Goal: Check status: Check status

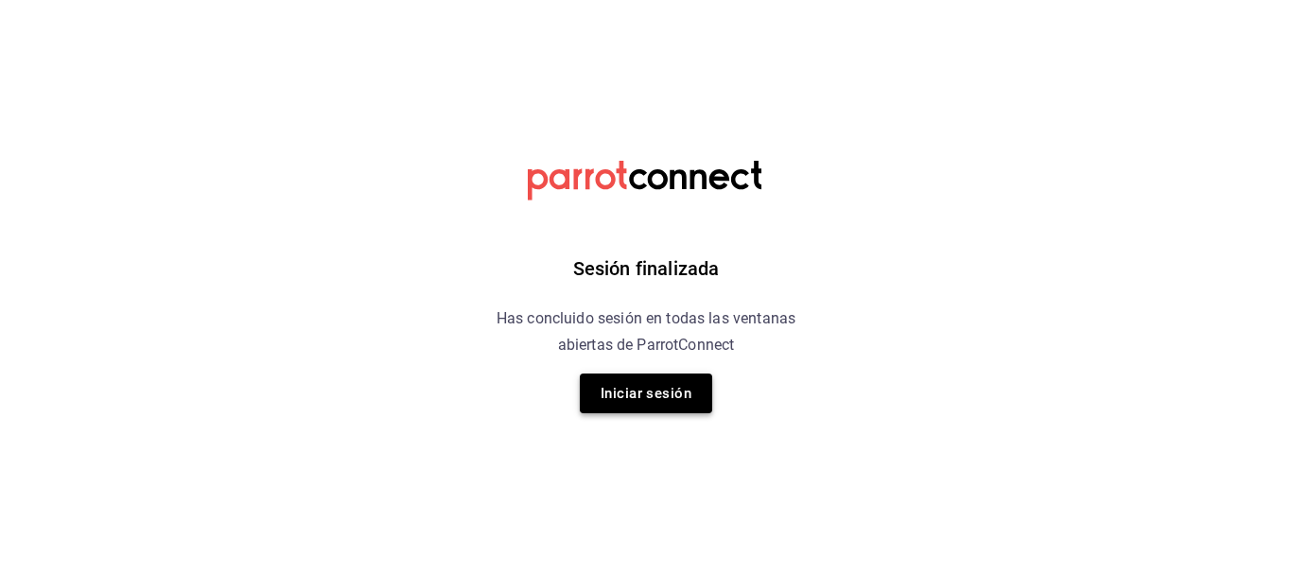
click at [647, 399] on button "Iniciar sesión" at bounding box center [646, 394] width 132 height 40
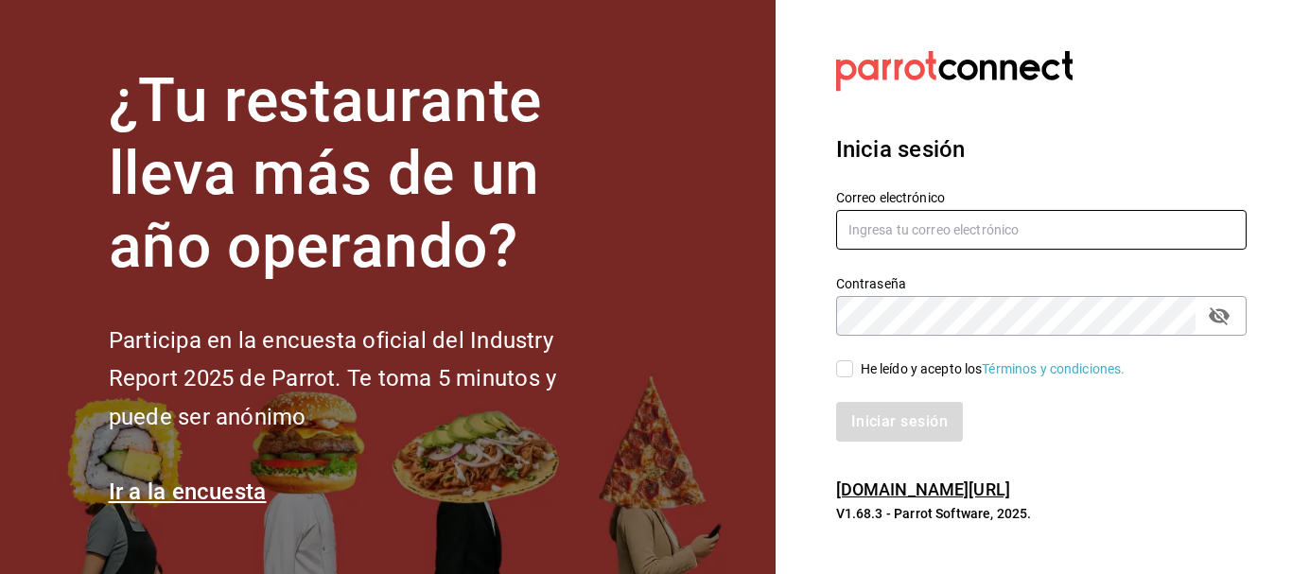
type input "melinay.alvareza@gmail.com"
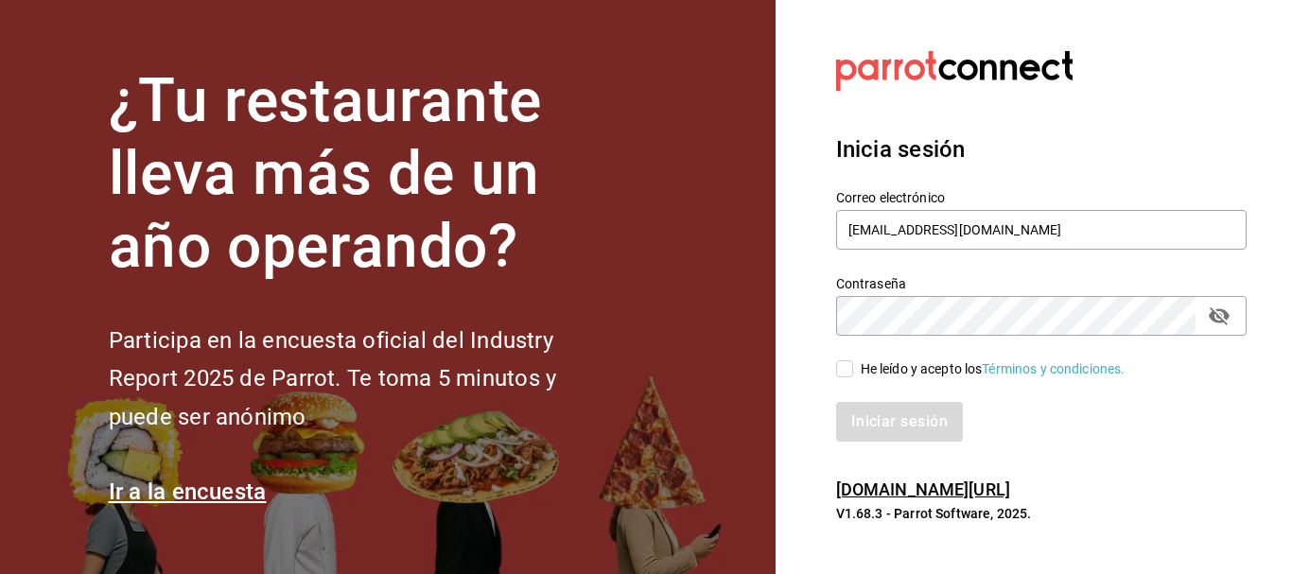
click at [838, 361] on input "He leído y acepto los Términos y condiciones." at bounding box center [844, 368] width 17 height 17
checkbox input "true"
click at [868, 432] on button "Iniciar sesión" at bounding box center [900, 422] width 129 height 40
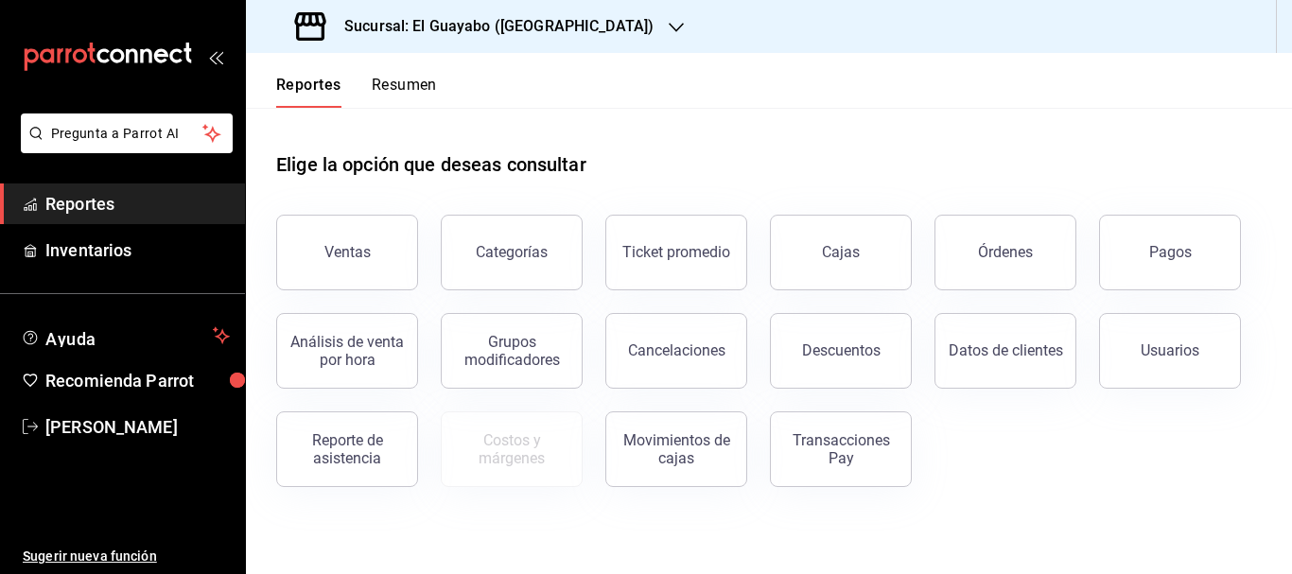
click at [380, 473] on button "Reporte de asistencia" at bounding box center [347, 449] width 142 height 76
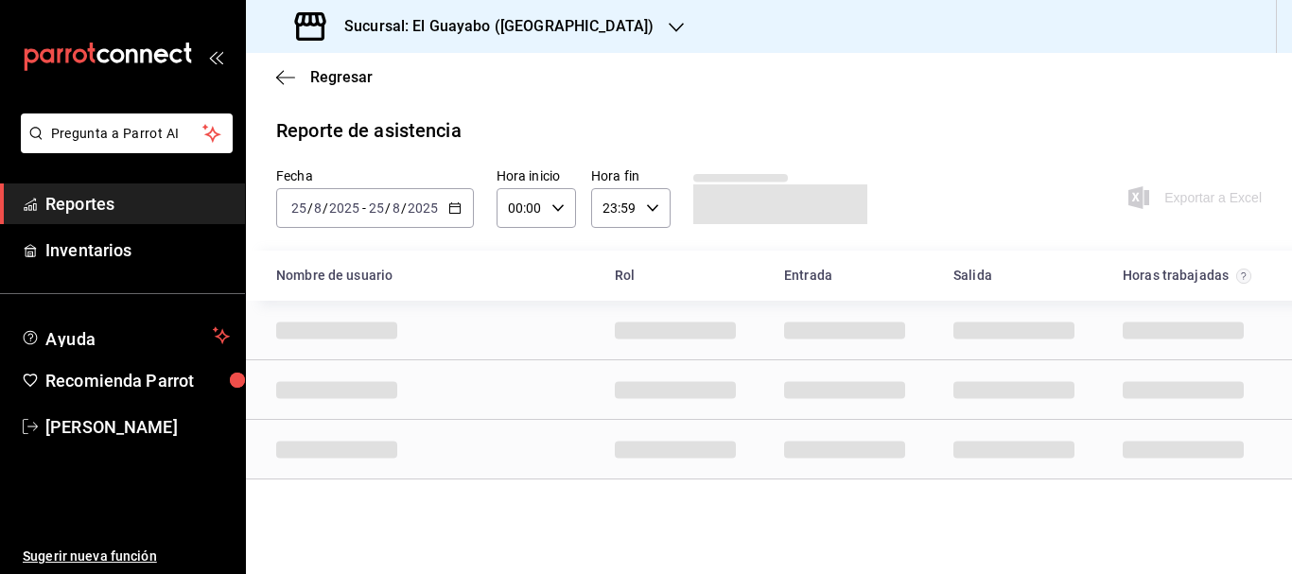
click at [463, 200] on div "[DATE] [DATE] - [DATE] [DATE]" at bounding box center [375, 208] width 198 height 40
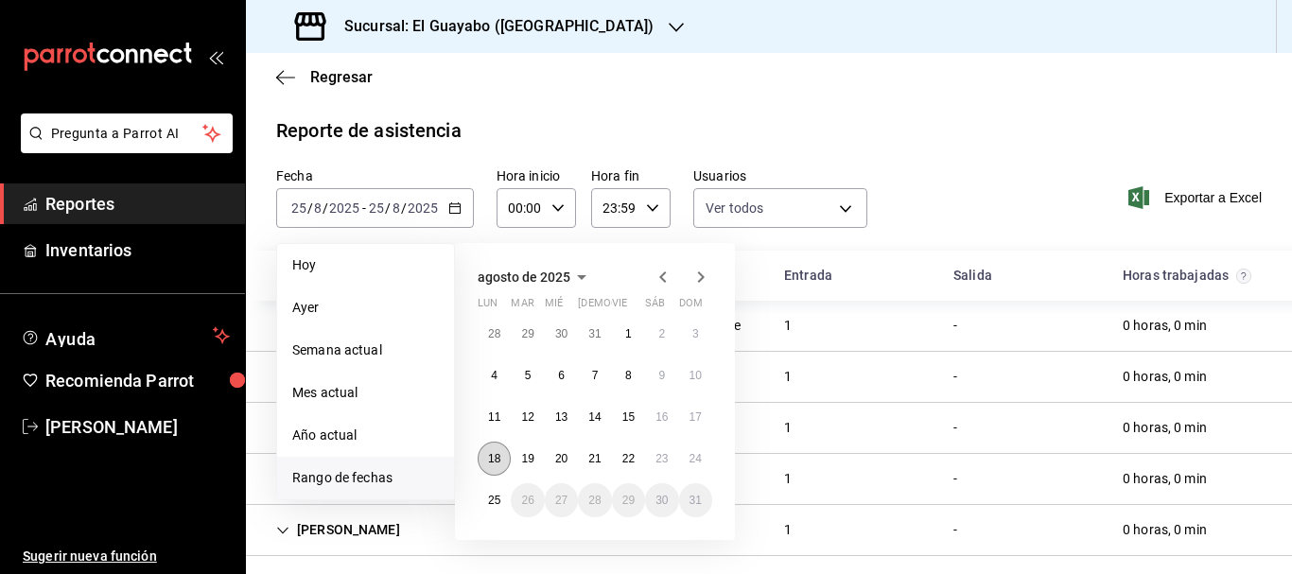
click at [495, 465] on abbr "18" at bounding box center [494, 458] width 12 height 13
click at [691, 465] on button "24" at bounding box center [695, 459] width 33 height 34
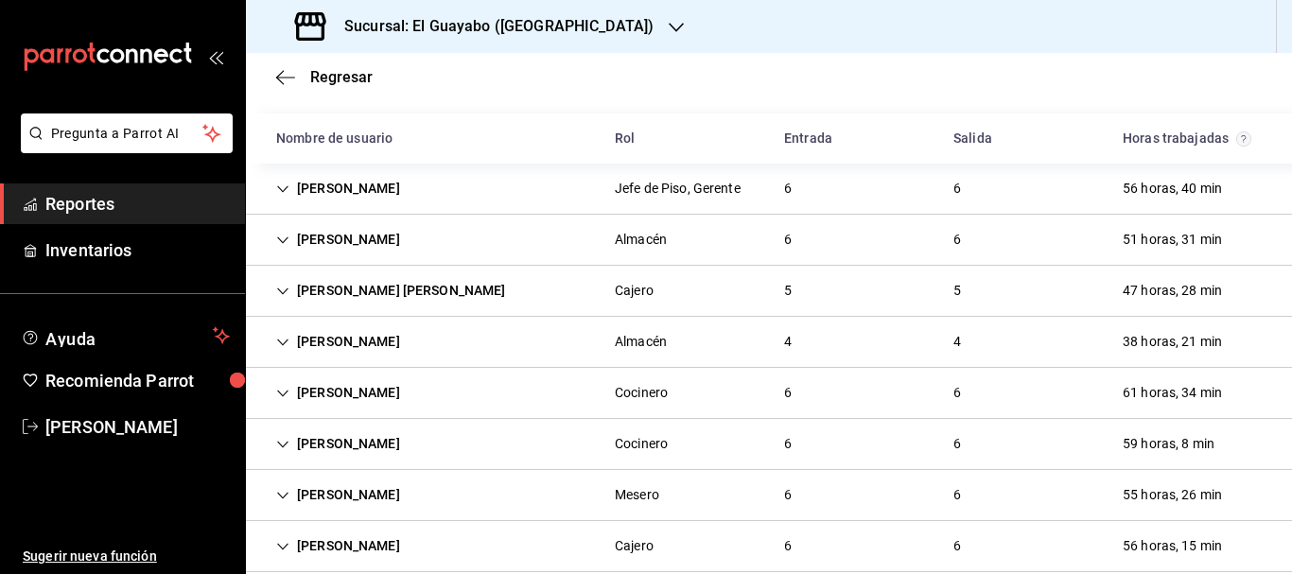
scroll to position [232, 0]
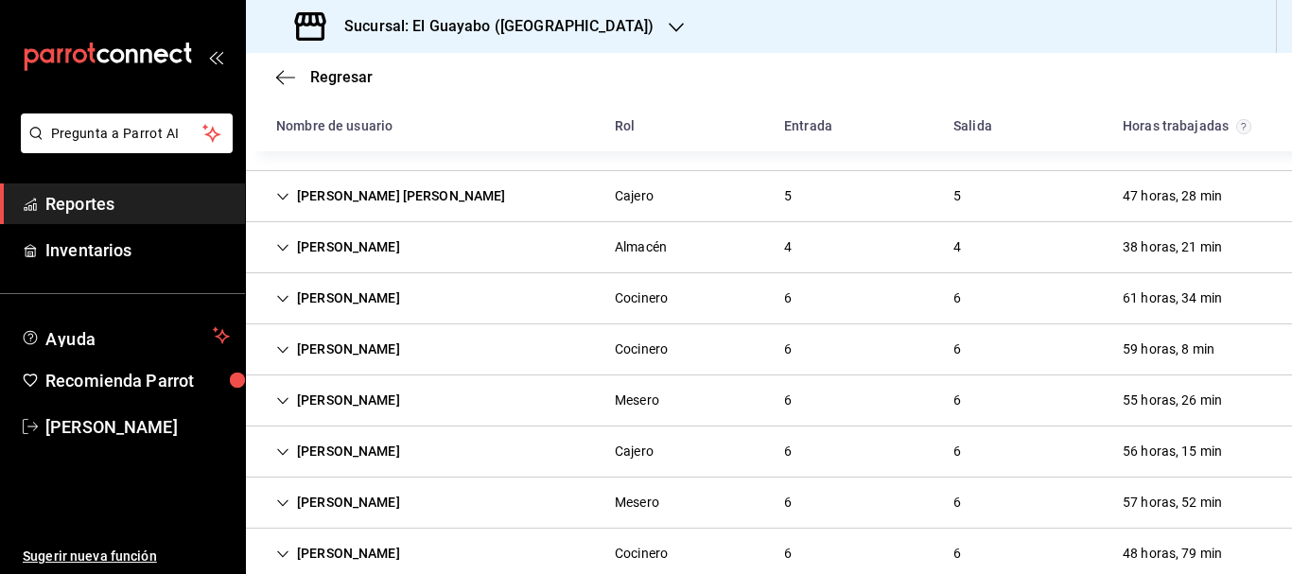
click at [399, 346] on div "[PERSON_NAME]" at bounding box center [338, 349] width 154 height 35
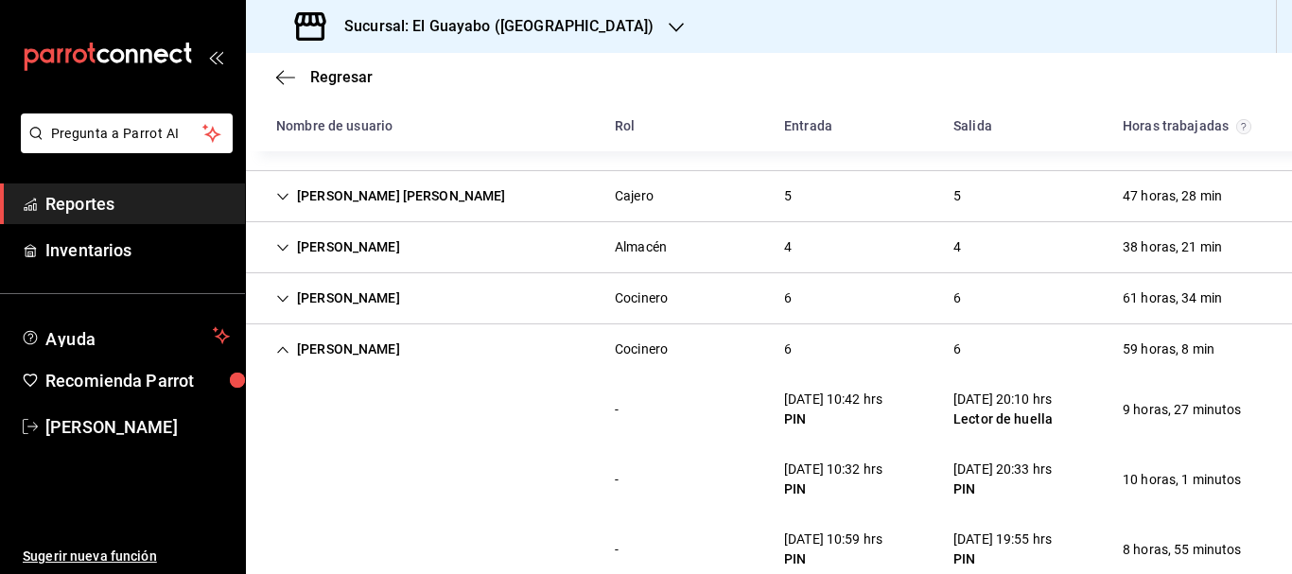
scroll to position [137, 0]
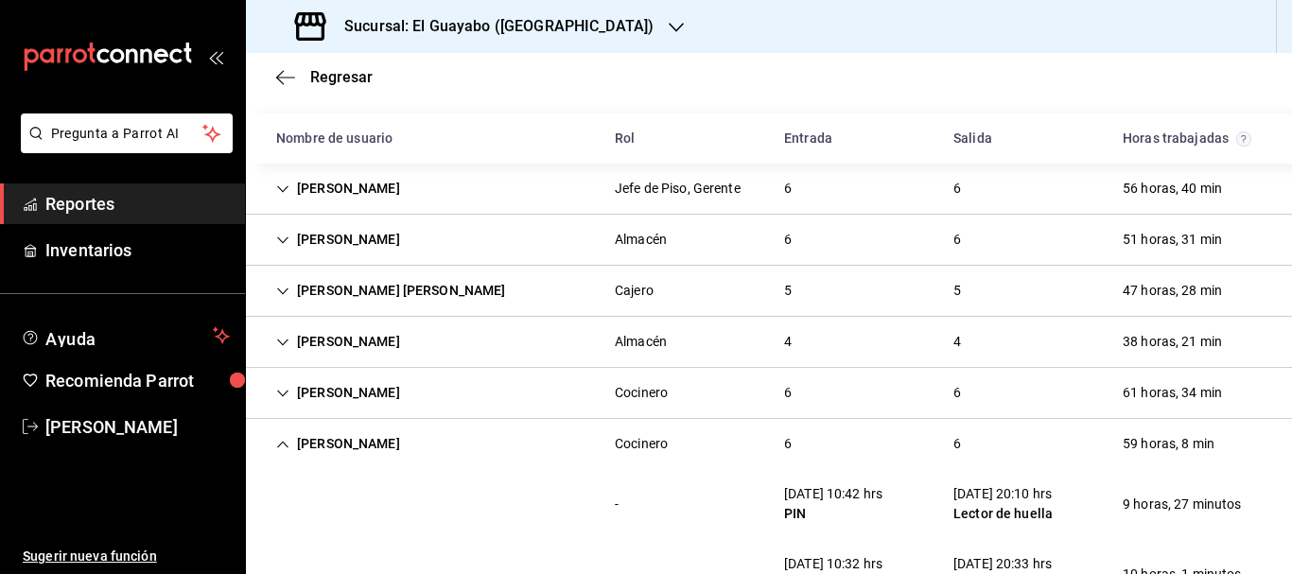
click at [364, 444] on div "[PERSON_NAME]" at bounding box center [338, 444] width 154 height 35
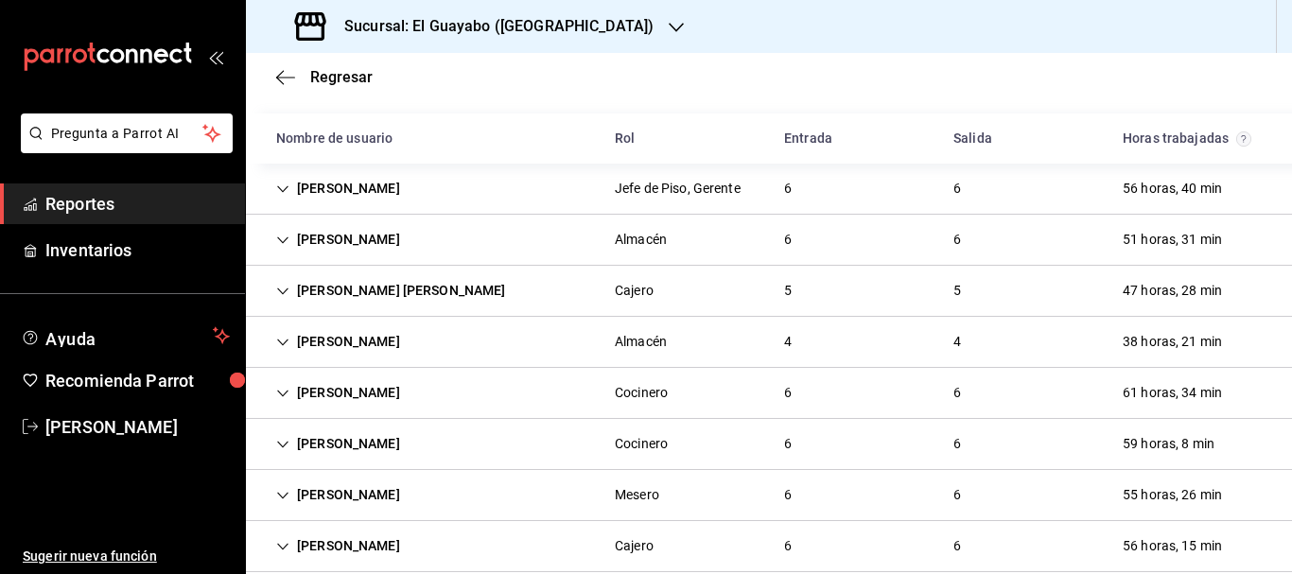
scroll to position [421, 0]
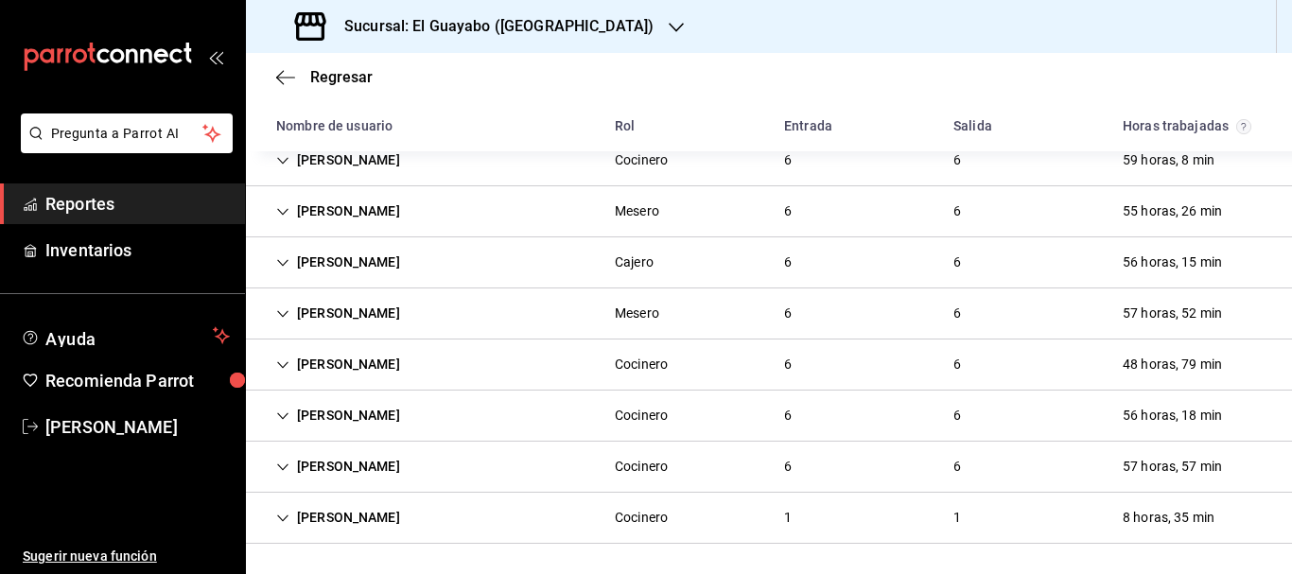
click at [383, 416] on div "[PERSON_NAME]" at bounding box center [338, 415] width 154 height 35
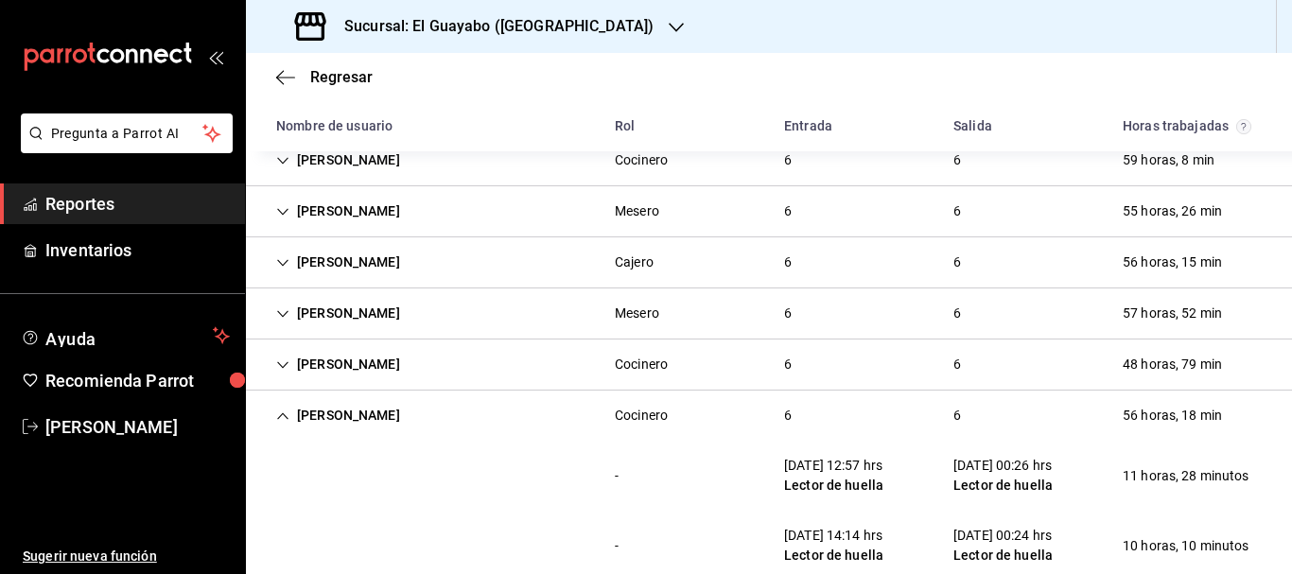
scroll to position [326, 0]
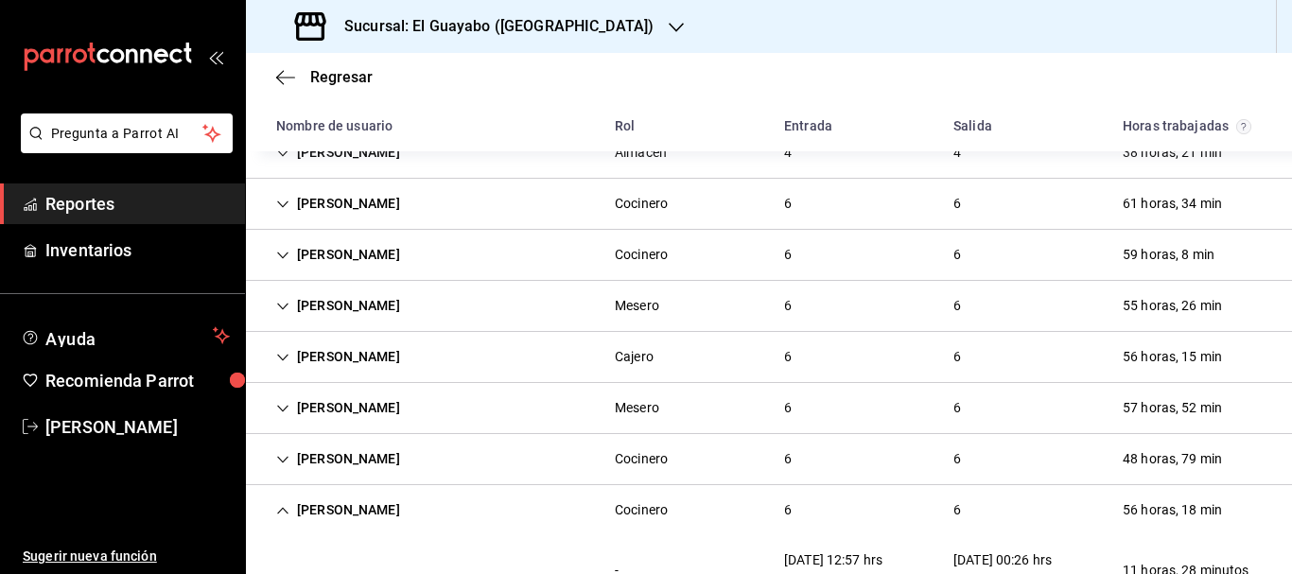
click at [338, 521] on div "[PERSON_NAME]" at bounding box center [338, 510] width 154 height 35
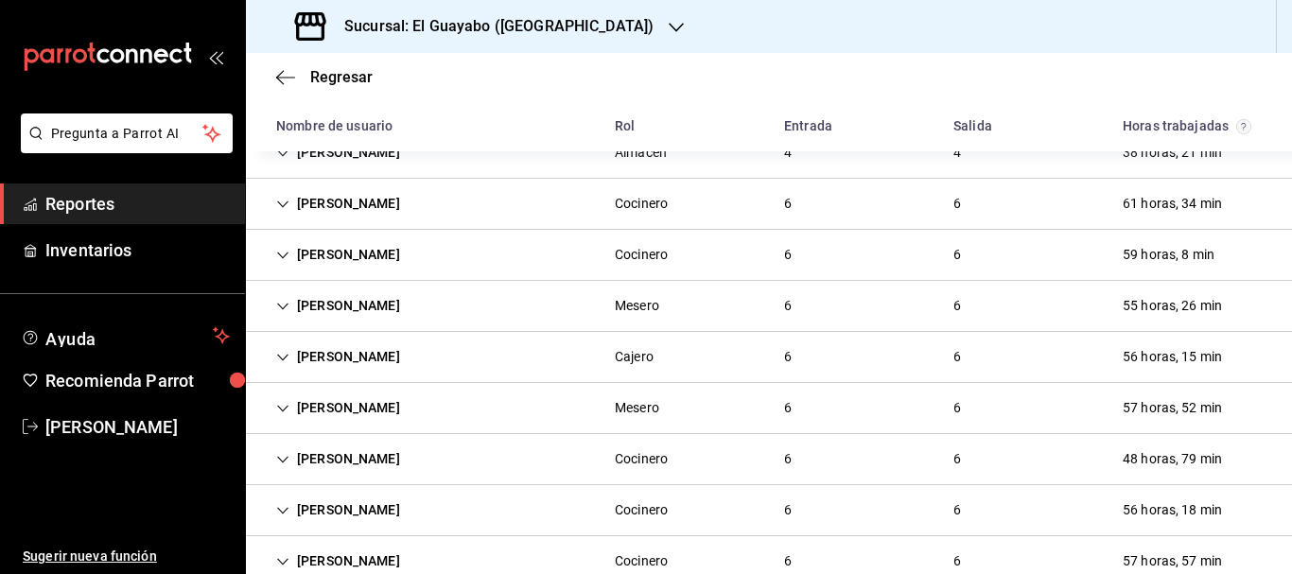
scroll to position [421, 0]
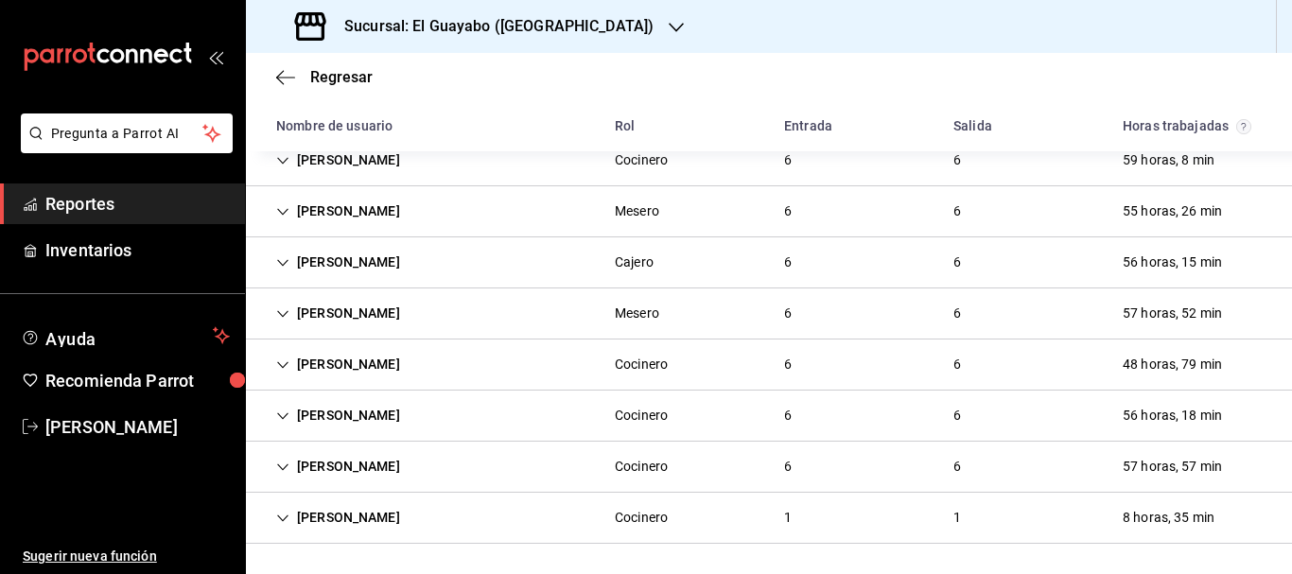
click at [392, 468] on div "[PERSON_NAME] 6 6 57 horas, 57 min" at bounding box center [769, 467] width 1046 height 51
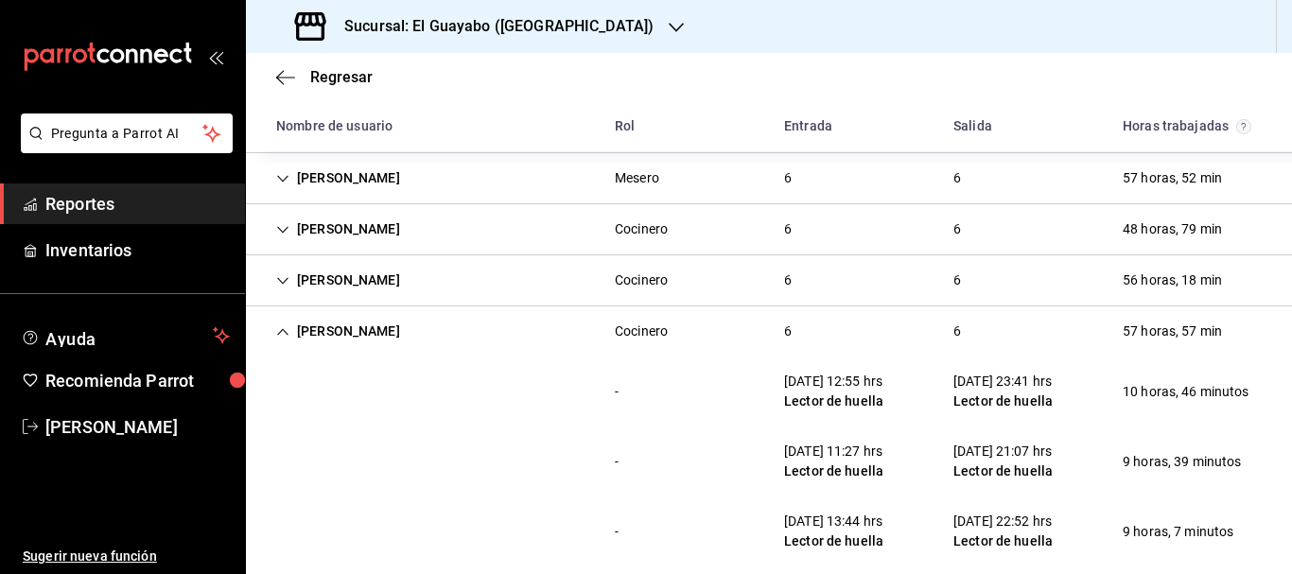
scroll to position [461, 0]
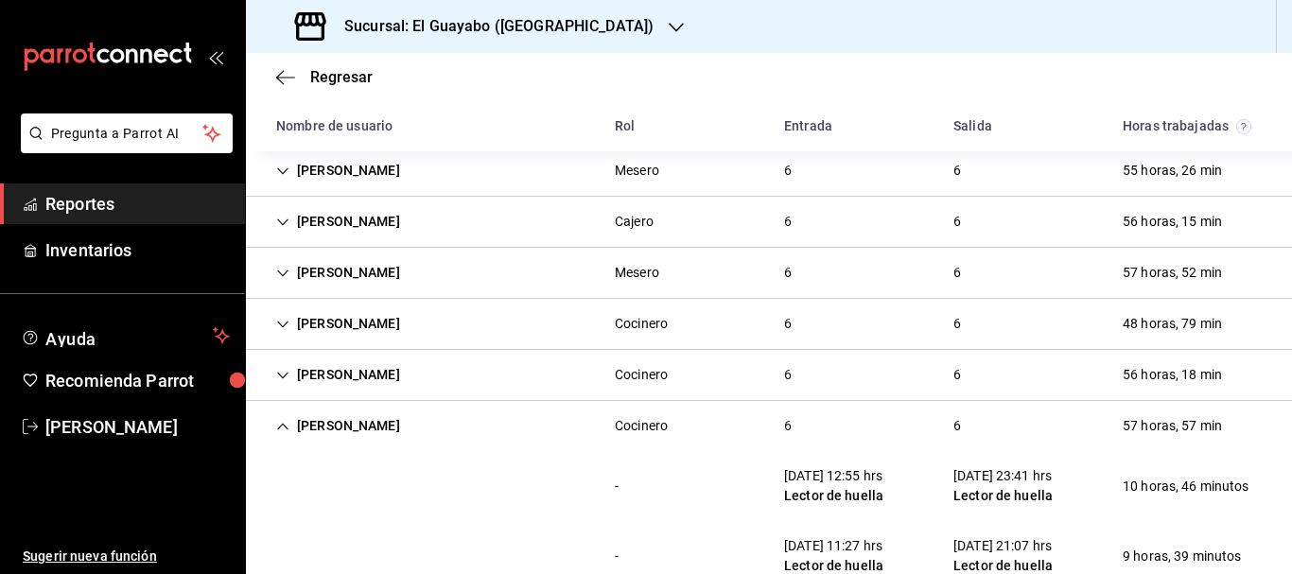
click at [356, 335] on div "[PERSON_NAME]" at bounding box center [338, 323] width 154 height 35
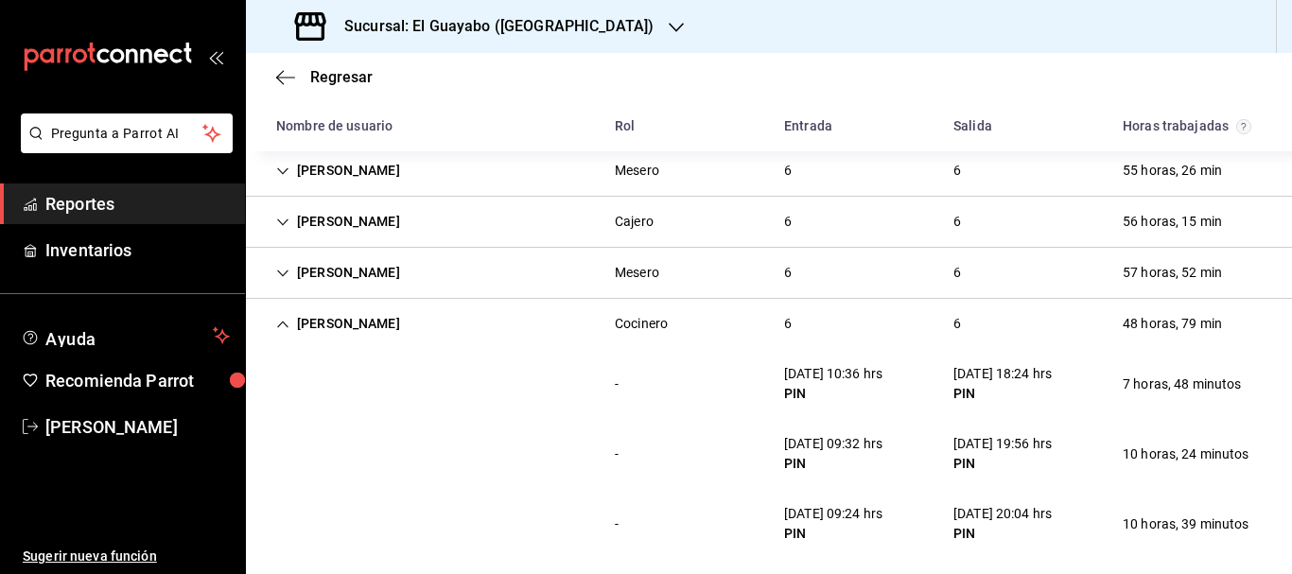
click at [404, 315] on div "[PERSON_NAME]" at bounding box center [338, 323] width 154 height 35
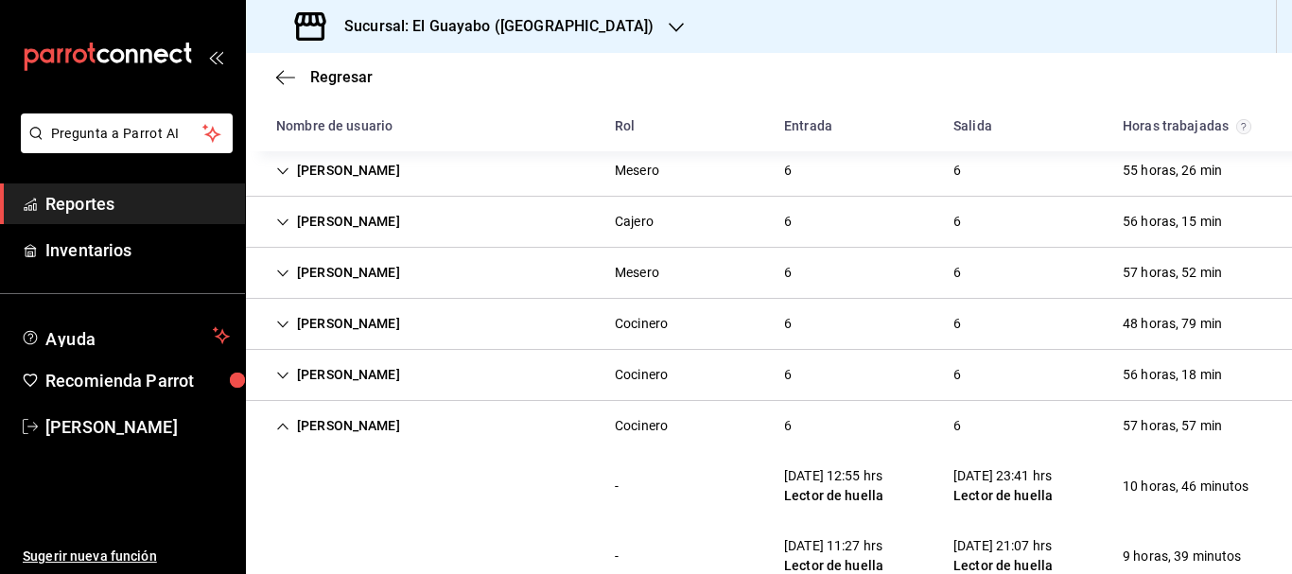
click at [357, 422] on div "[PERSON_NAME]" at bounding box center [338, 426] width 154 height 35
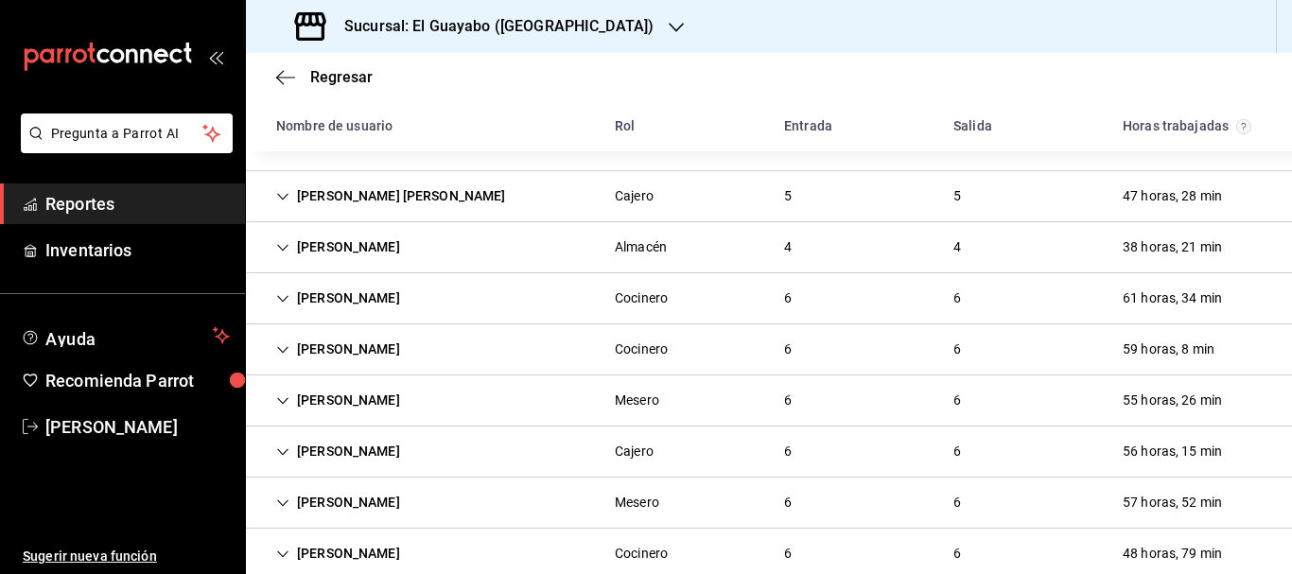
scroll to position [137, 0]
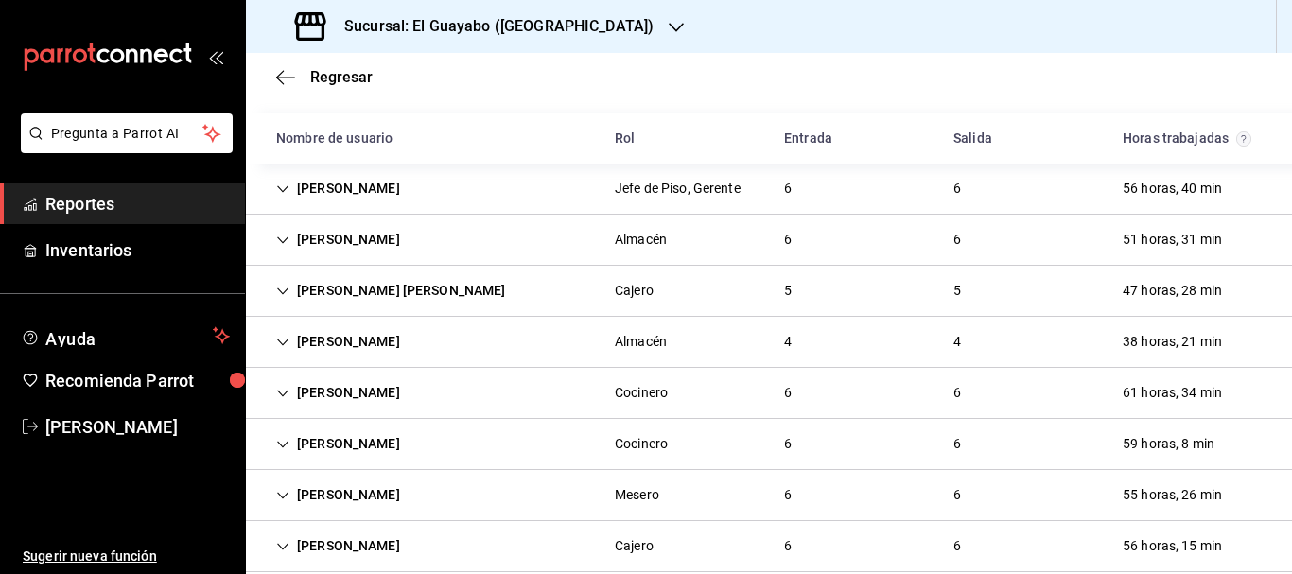
click at [368, 285] on div "[PERSON_NAME] [PERSON_NAME]" at bounding box center [391, 290] width 260 height 35
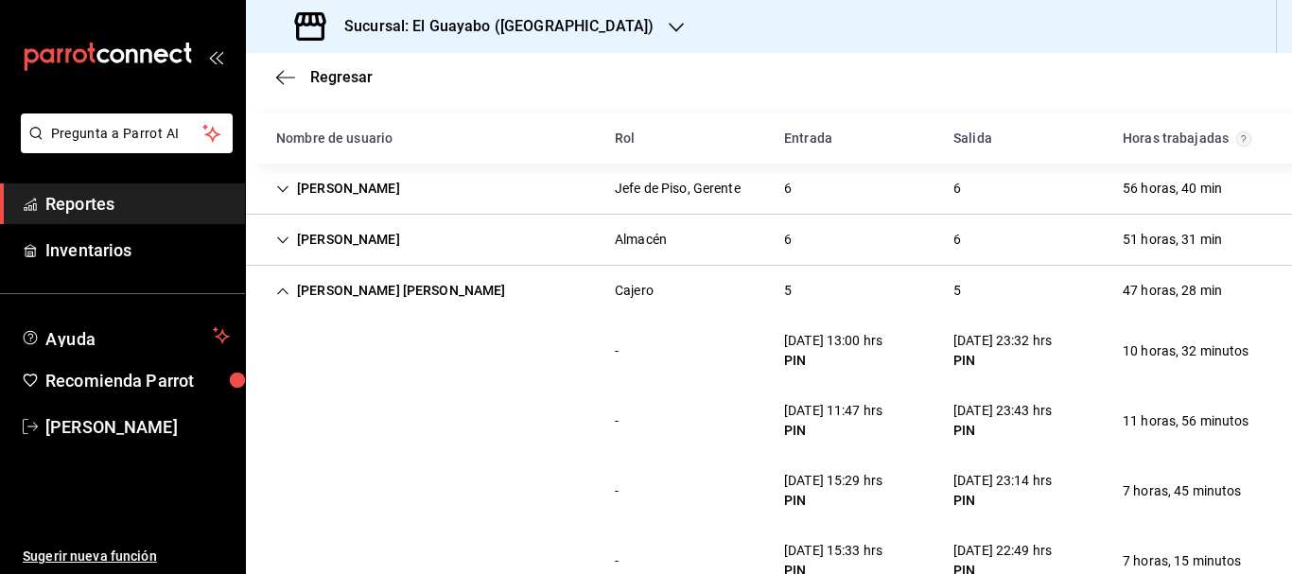
click at [336, 286] on div "[PERSON_NAME] [PERSON_NAME]" at bounding box center [391, 290] width 260 height 35
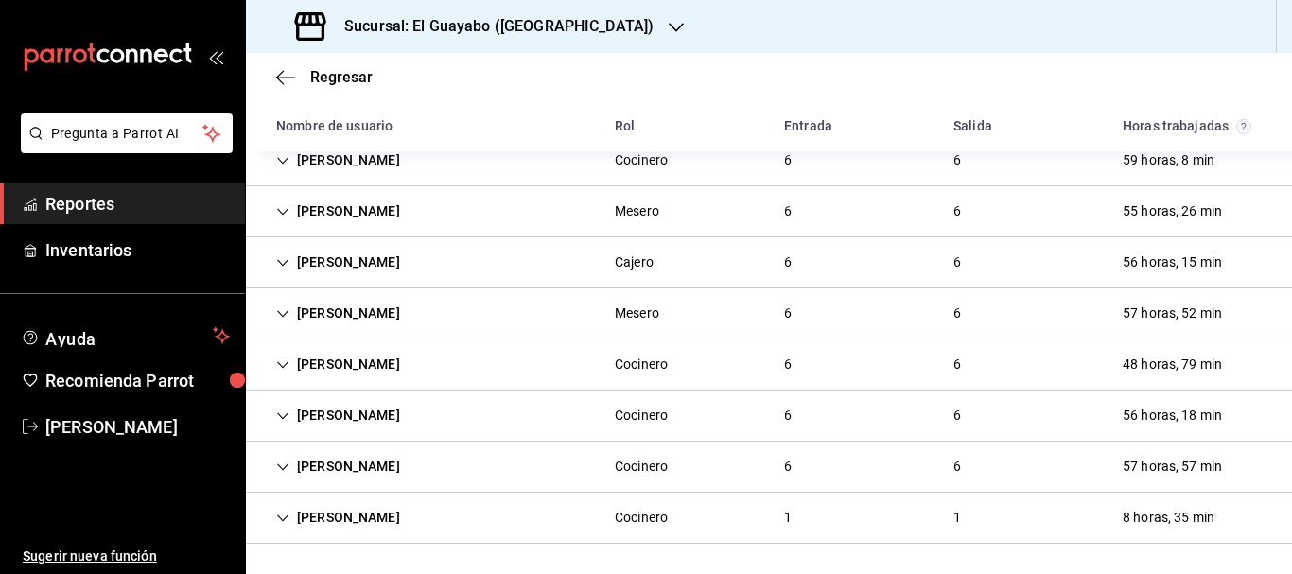
scroll to position [232, 0]
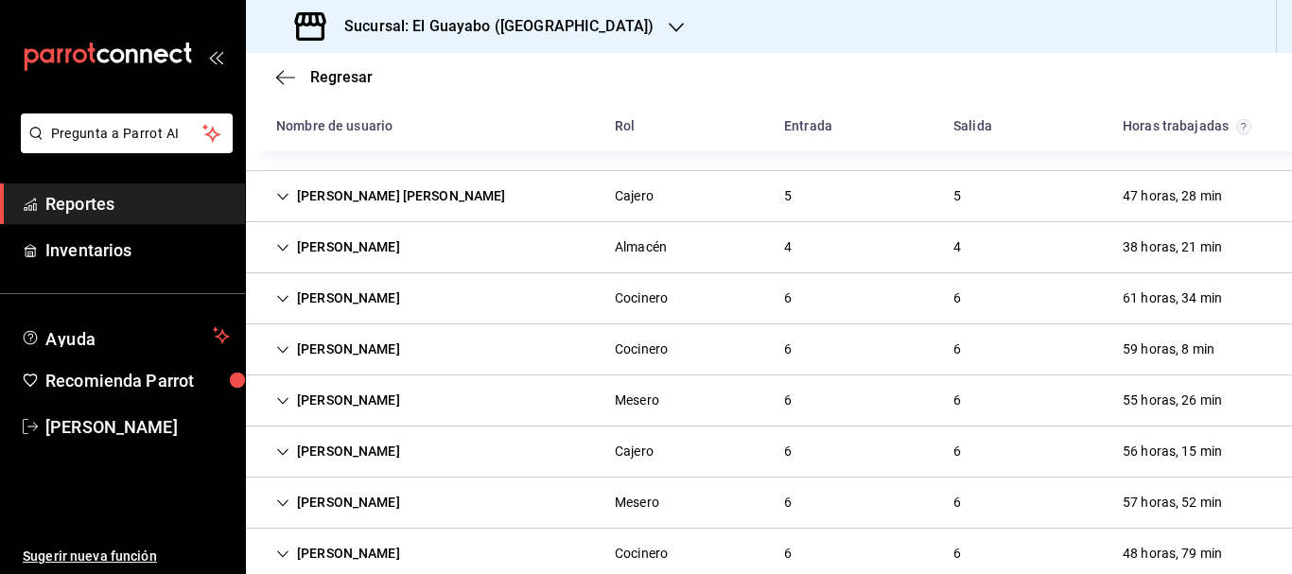
click at [356, 290] on div "[PERSON_NAME]" at bounding box center [338, 298] width 154 height 35
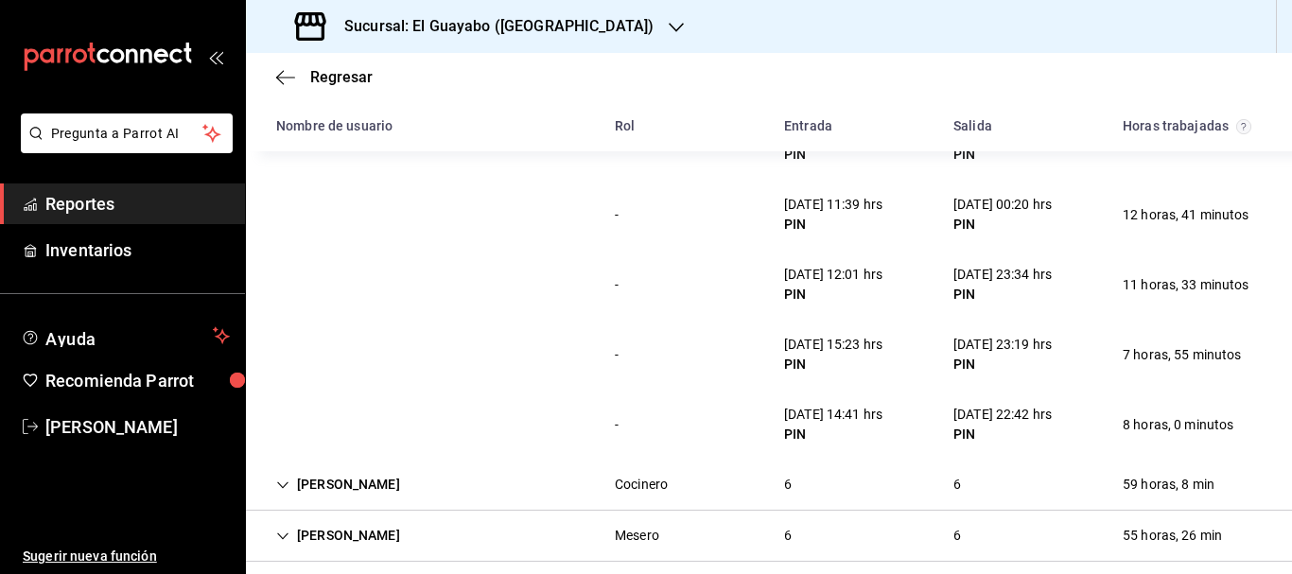
scroll to position [137, 0]
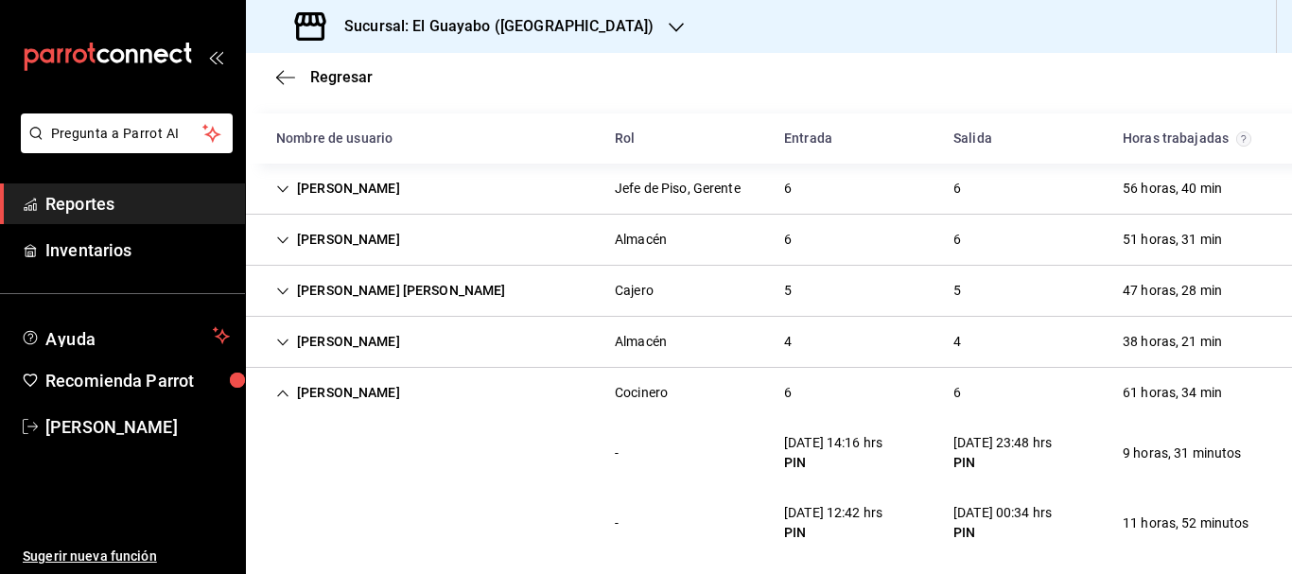
click at [336, 410] on div "[PERSON_NAME] 6 6 61 horas, 34 min" at bounding box center [769, 393] width 1046 height 50
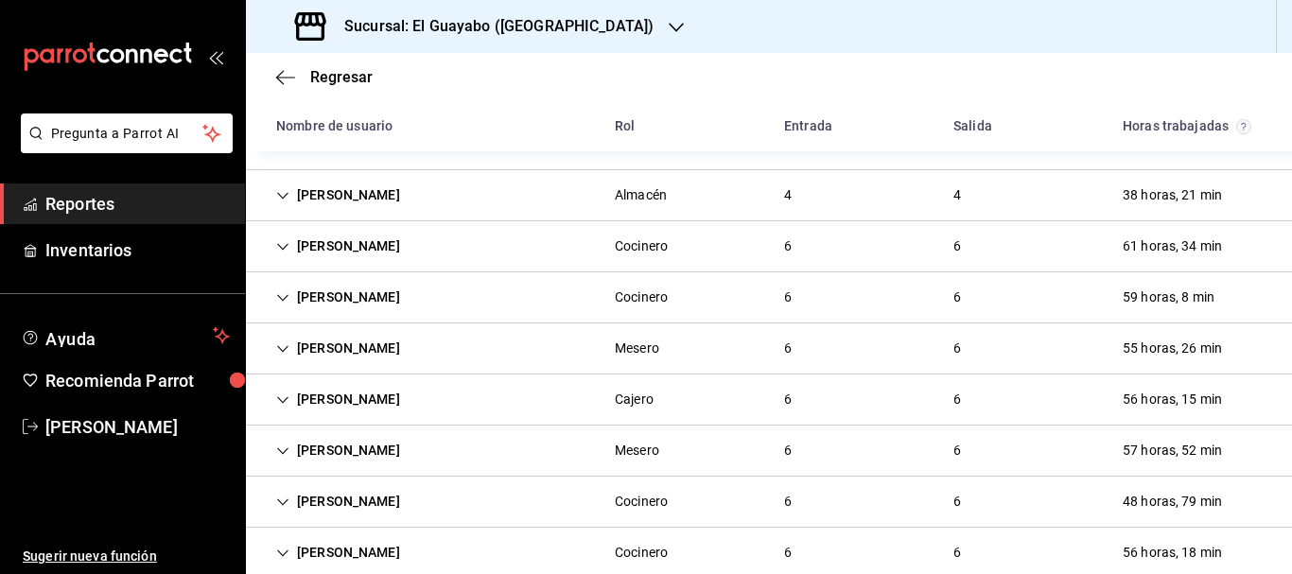
scroll to position [378, 0]
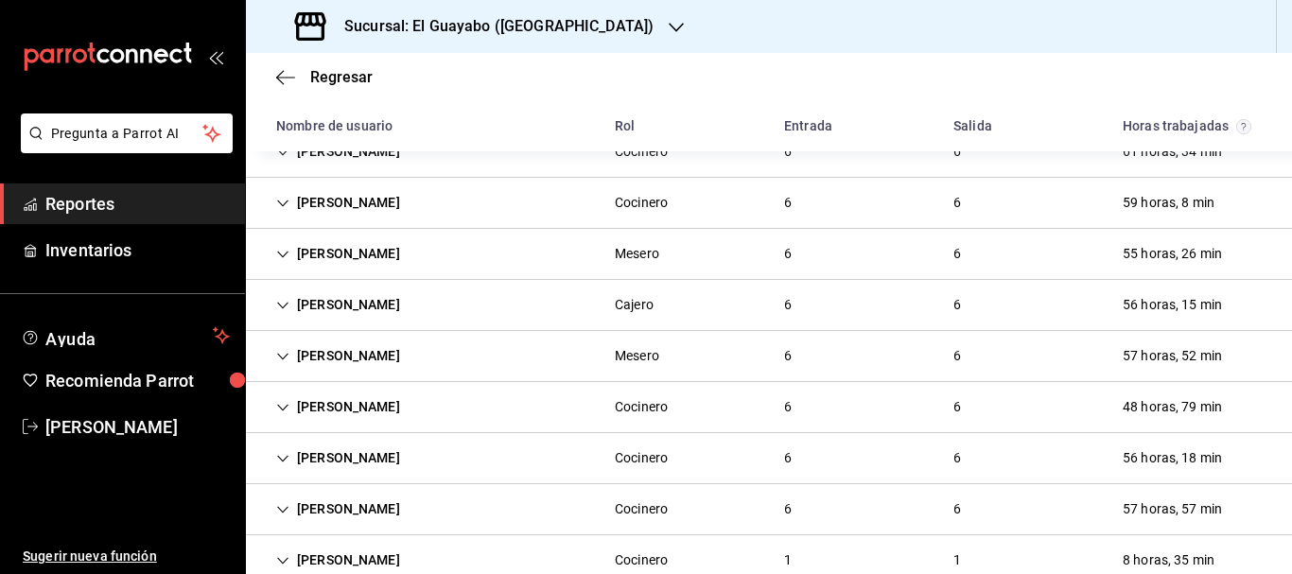
click at [368, 423] on div "[PERSON_NAME]" at bounding box center [338, 407] width 154 height 35
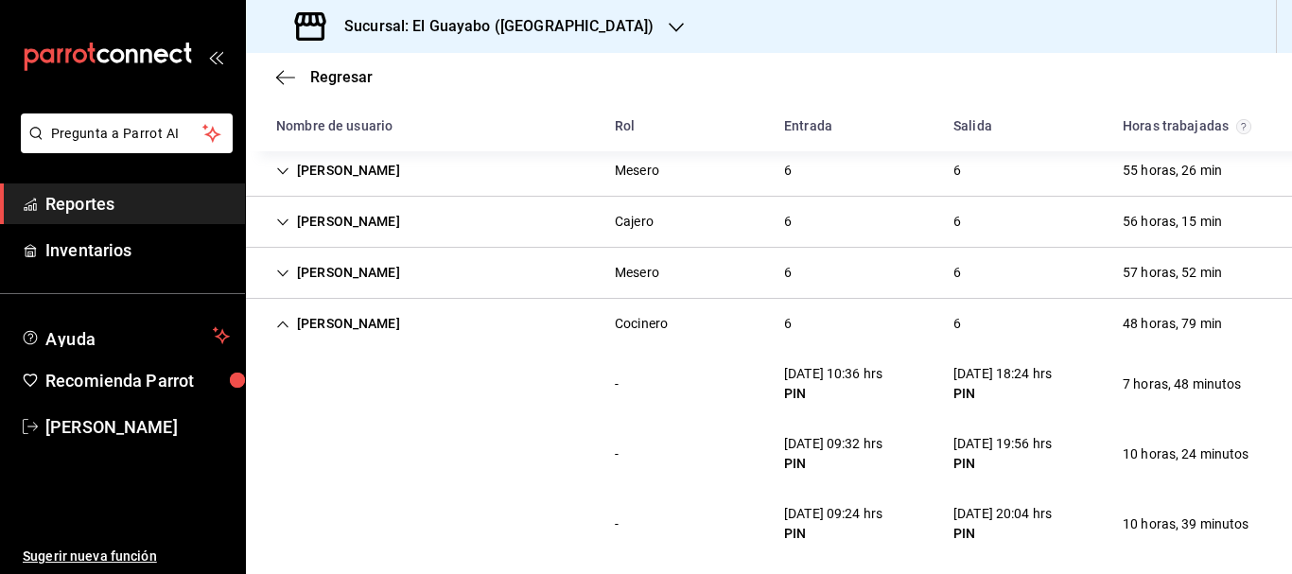
scroll to position [367, 0]
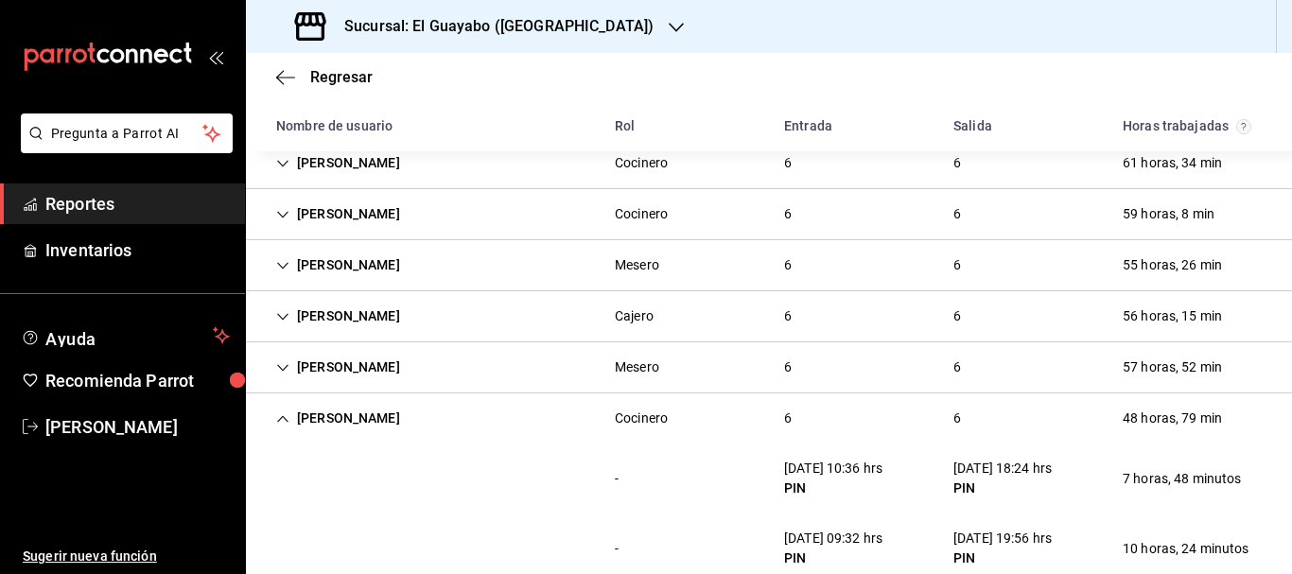
click at [324, 429] on div "[PERSON_NAME]" at bounding box center [338, 418] width 154 height 35
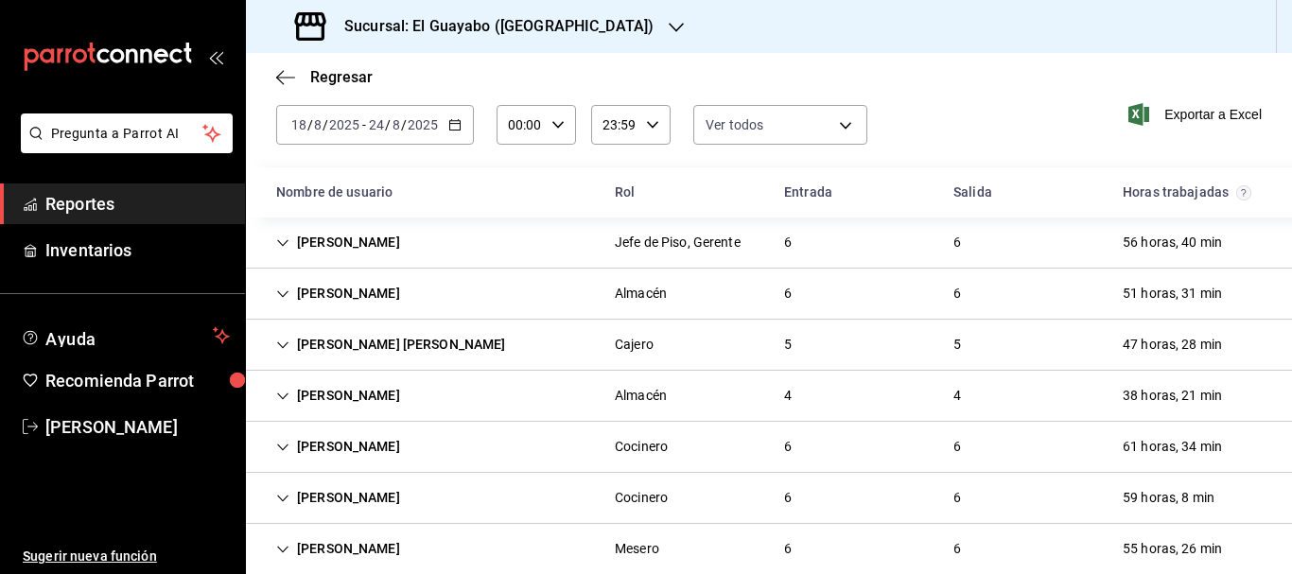
scroll to position [0, 0]
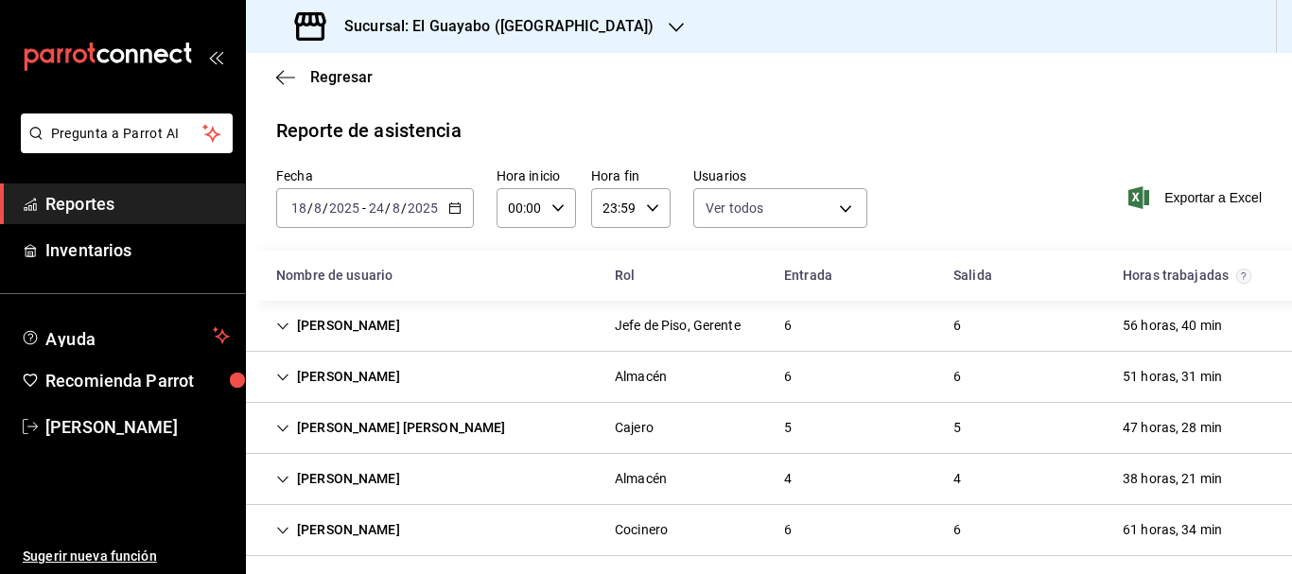
click at [330, 376] on div "[PERSON_NAME]" at bounding box center [338, 376] width 154 height 35
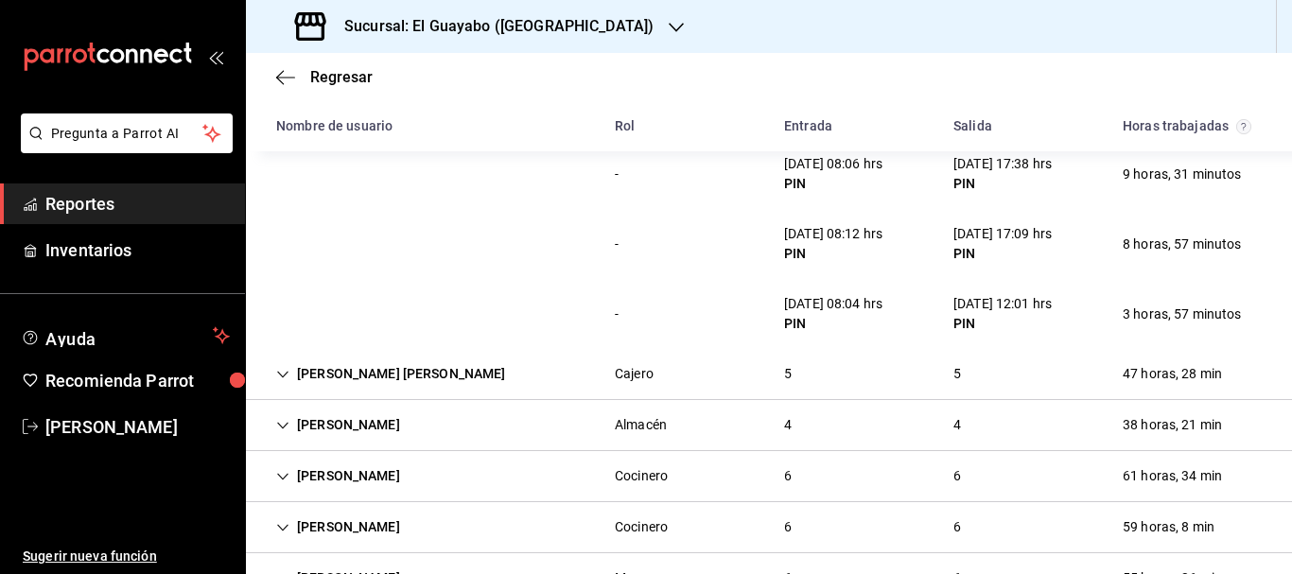
scroll to position [189, 0]
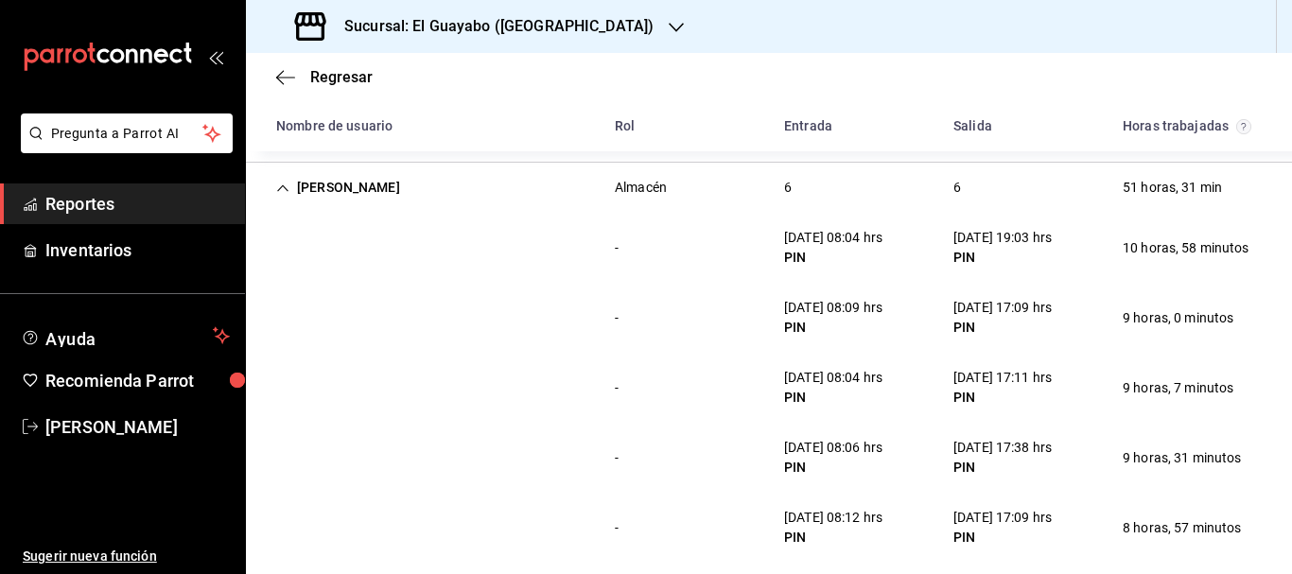
click at [356, 191] on div "[PERSON_NAME]" at bounding box center [338, 187] width 154 height 35
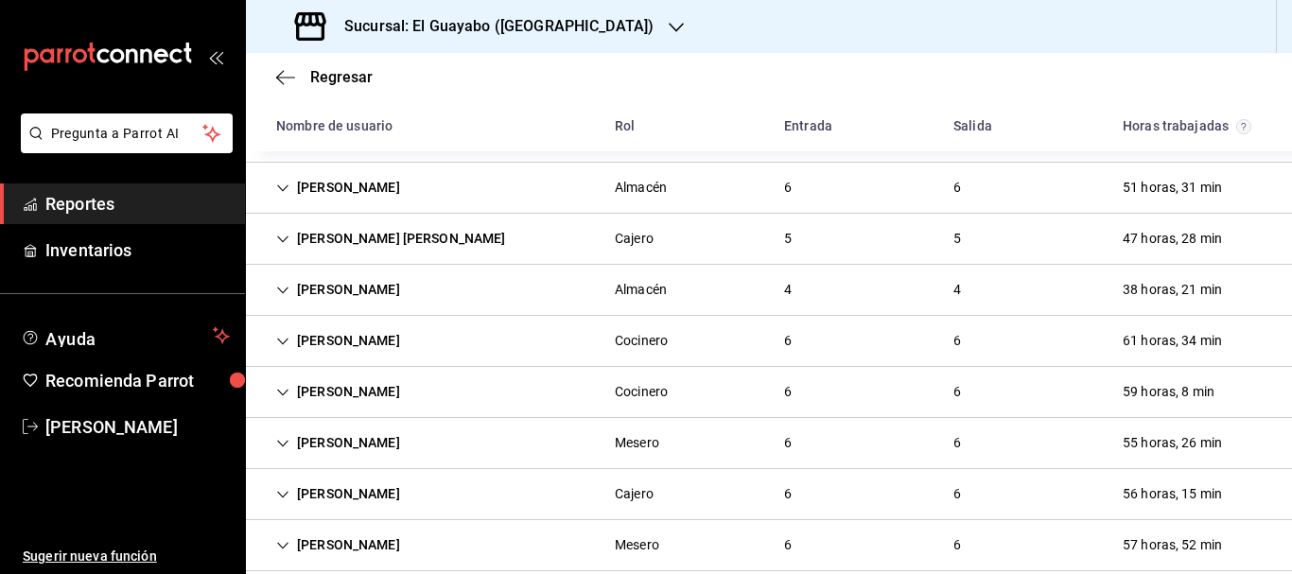
scroll to position [0, 0]
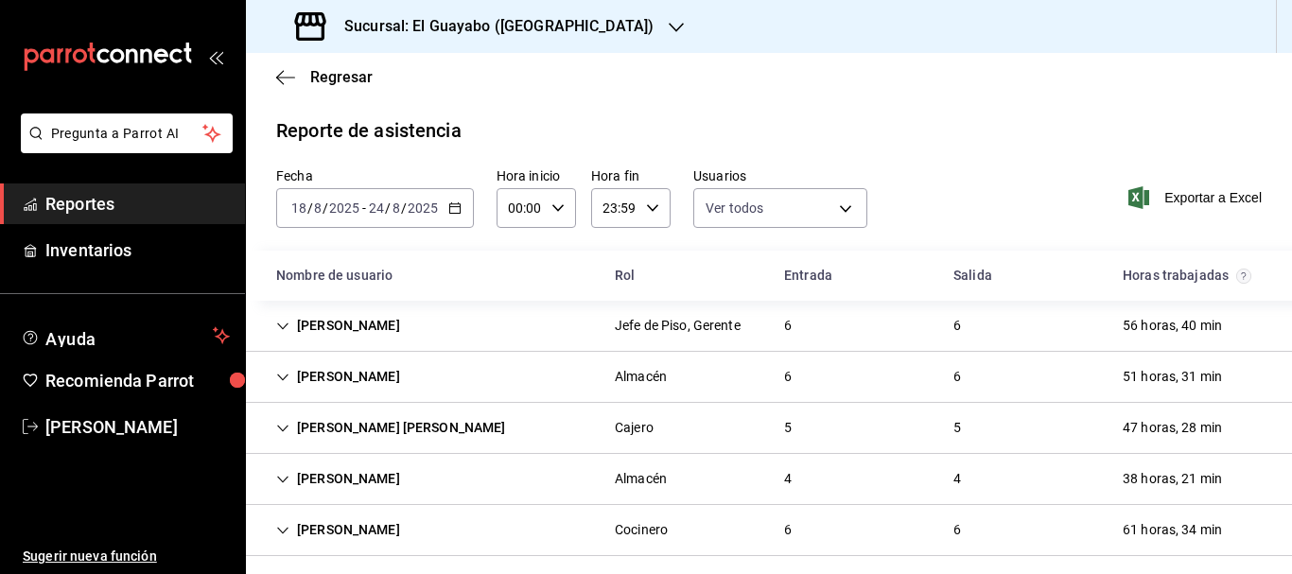
click at [401, 481] on div "[PERSON_NAME]" at bounding box center [338, 478] width 154 height 35
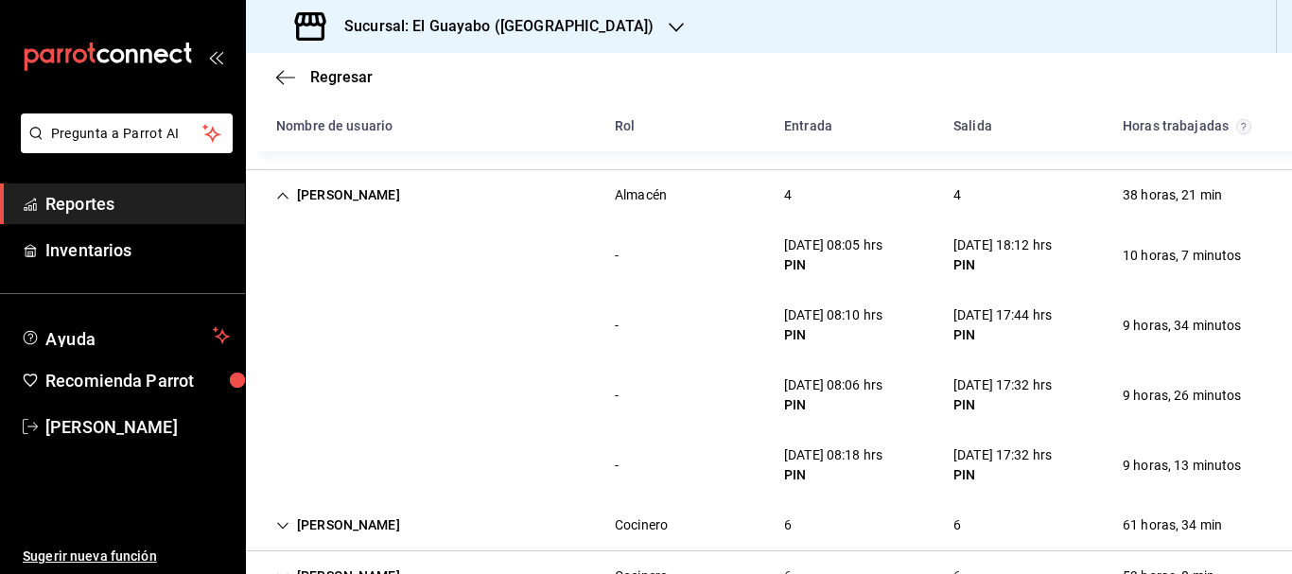
scroll to position [189, 0]
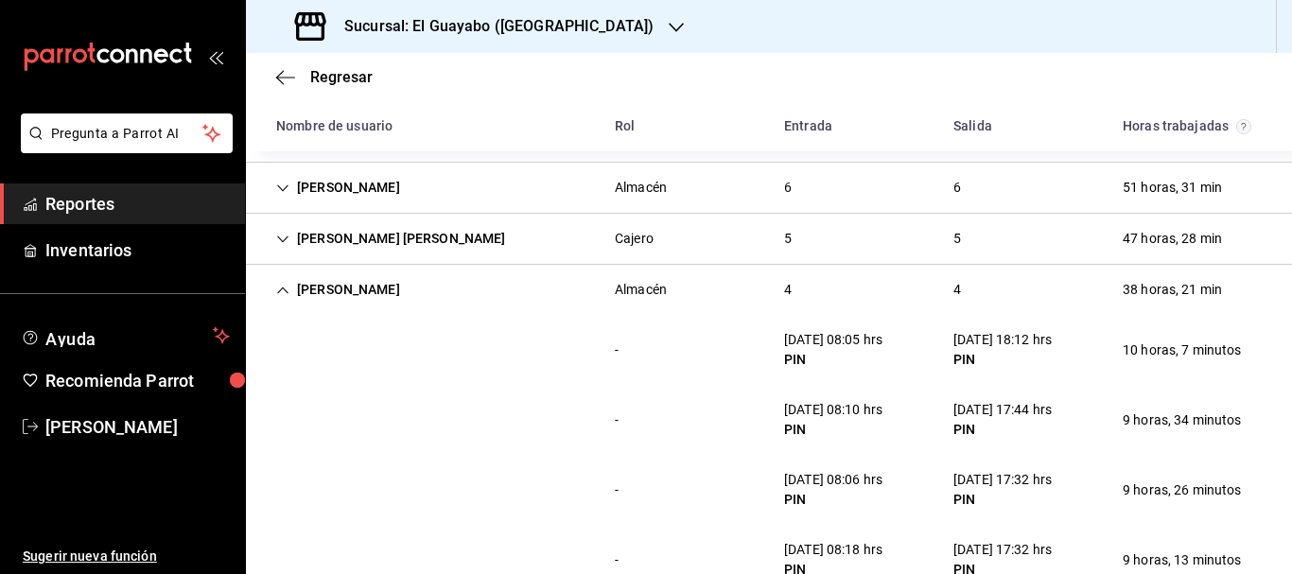
click at [295, 282] on div "[PERSON_NAME]" at bounding box center [338, 289] width 154 height 35
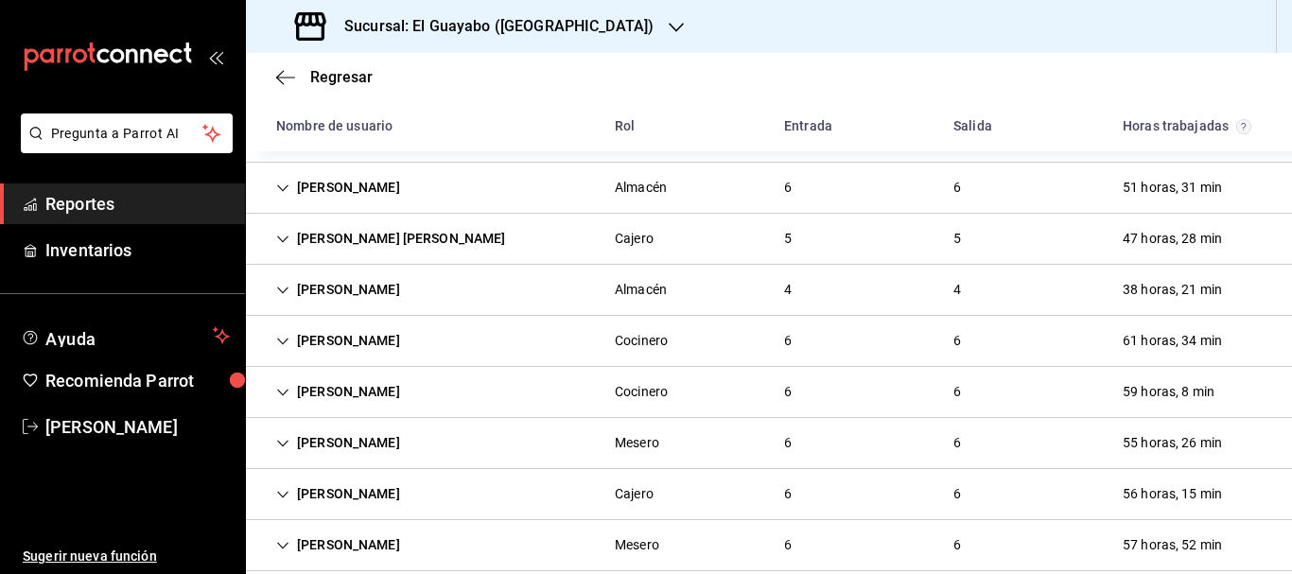
scroll to position [0, 0]
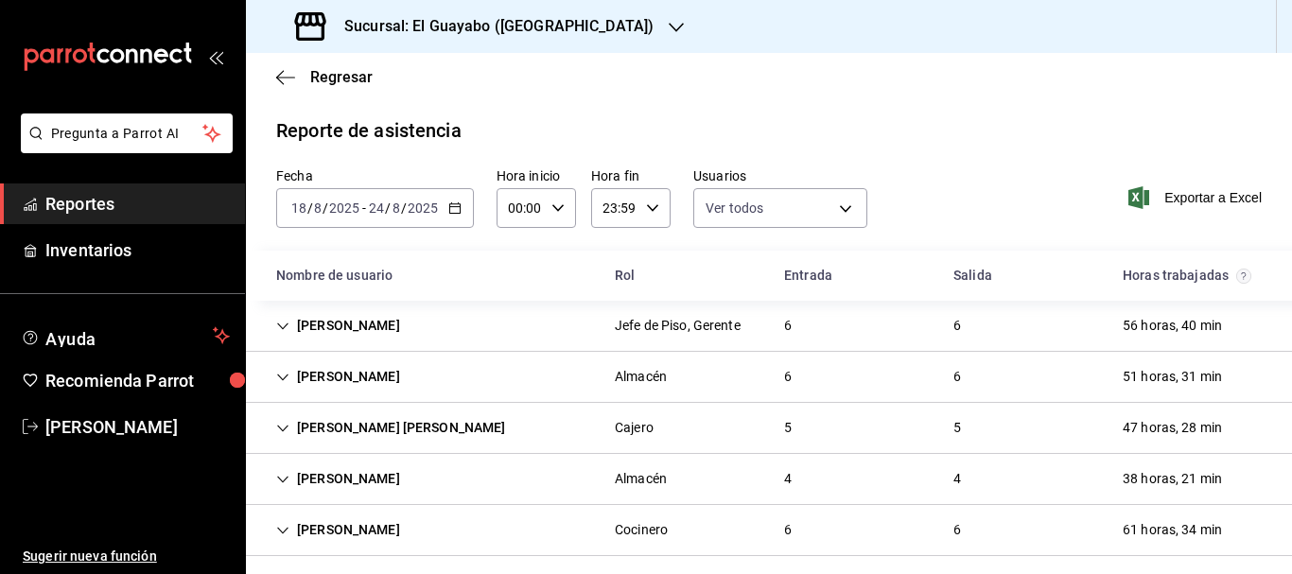
click at [392, 321] on div "[PERSON_NAME] Jefe de Piso, Gerente 6 6 56 horas, 40 min" at bounding box center [769, 326] width 1046 height 51
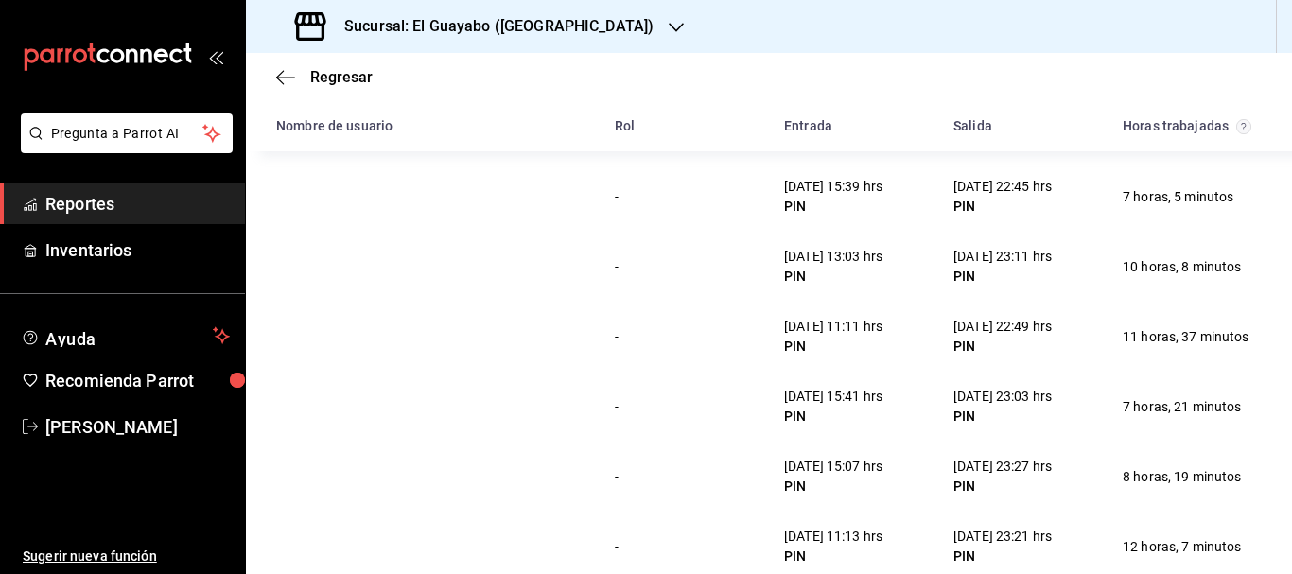
scroll to position [95, 0]
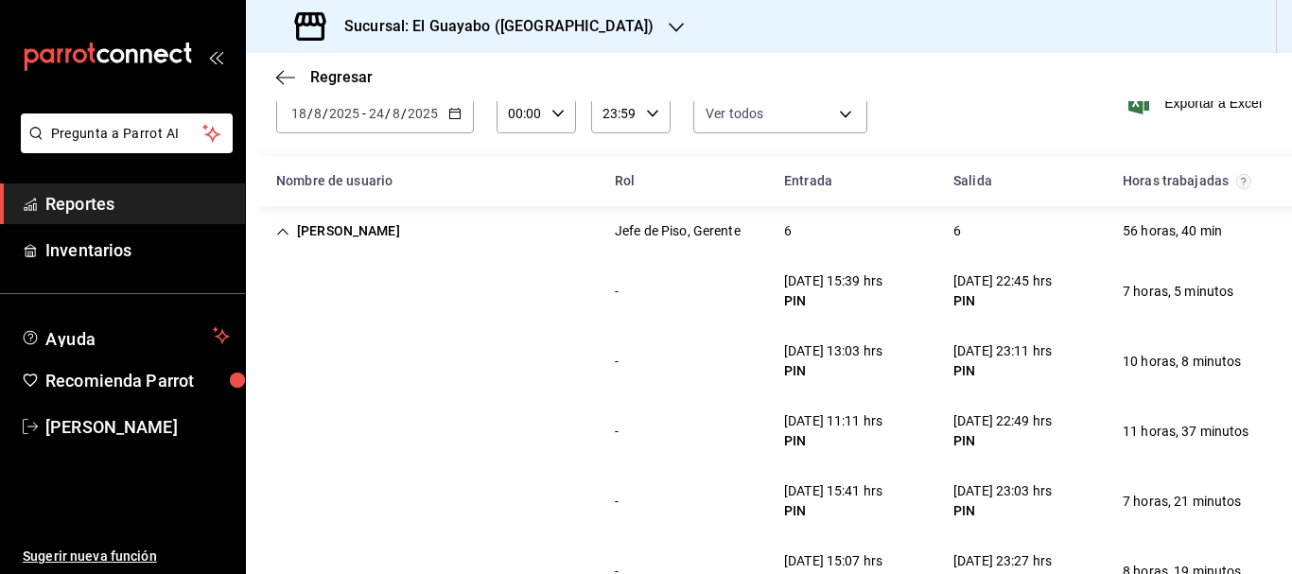
click at [341, 213] on div "[PERSON_NAME] Jefe de Piso, Gerente 6 6 56 horas, 40 min" at bounding box center [769, 231] width 1046 height 50
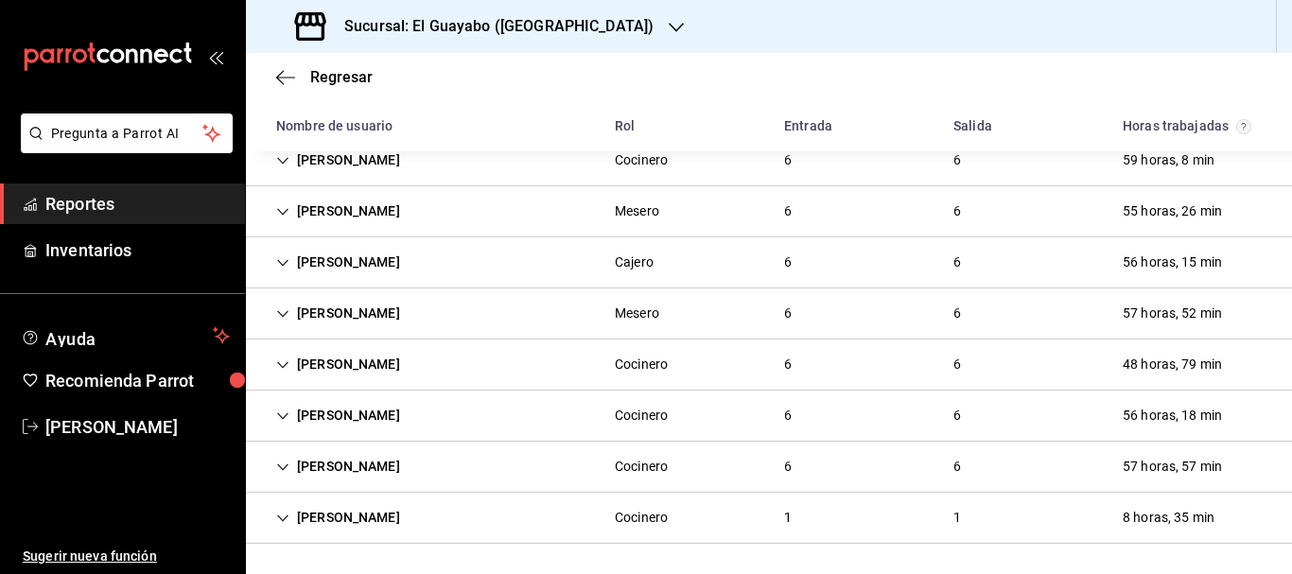
click at [379, 314] on div "[PERSON_NAME]" at bounding box center [338, 313] width 154 height 35
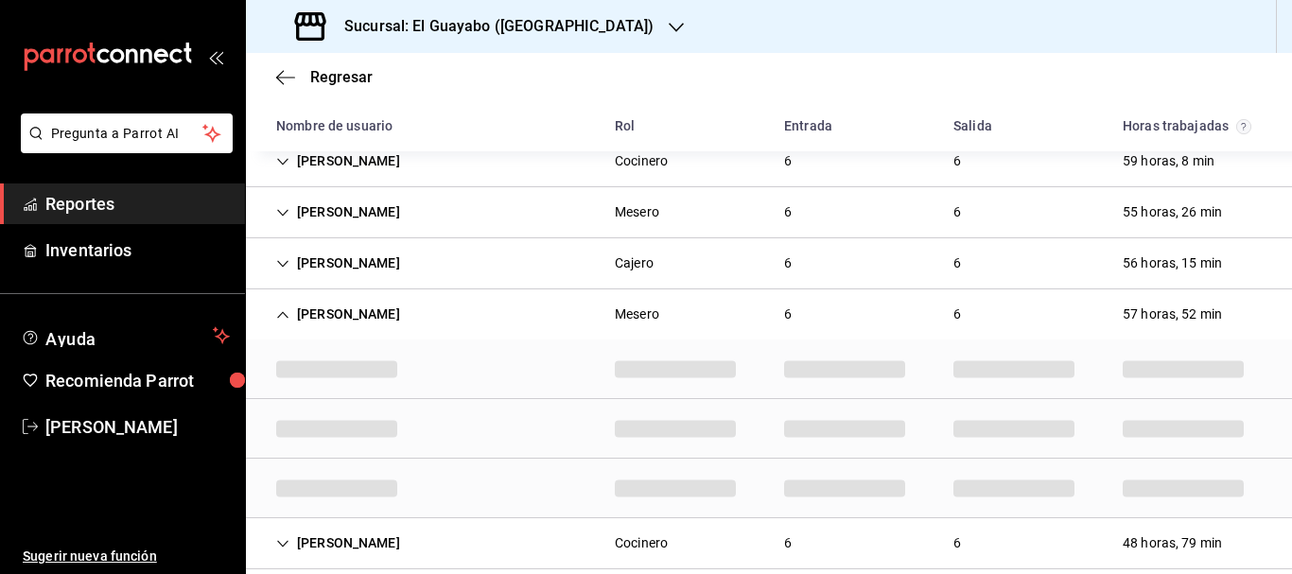
click at [328, 304] on div "[PERSON_NAME]" at bounding box center [338, 314] width 154 height 35
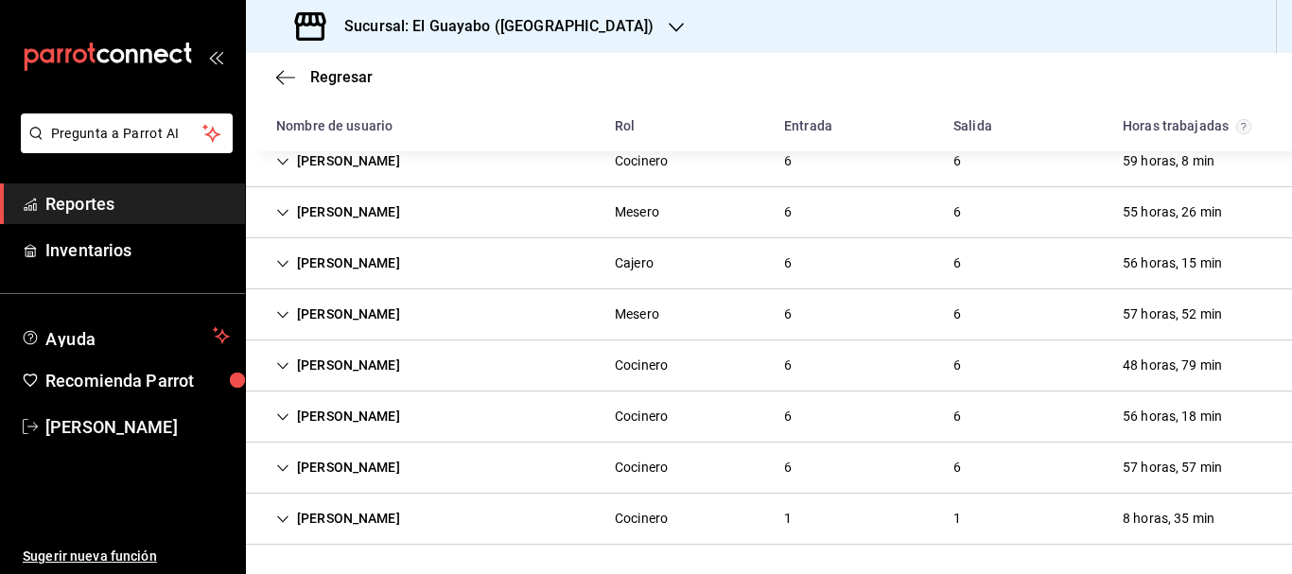
click at [349, 277] on div "[PERSON_NAME]" at bounding box center [338, 263] width 154 height 35
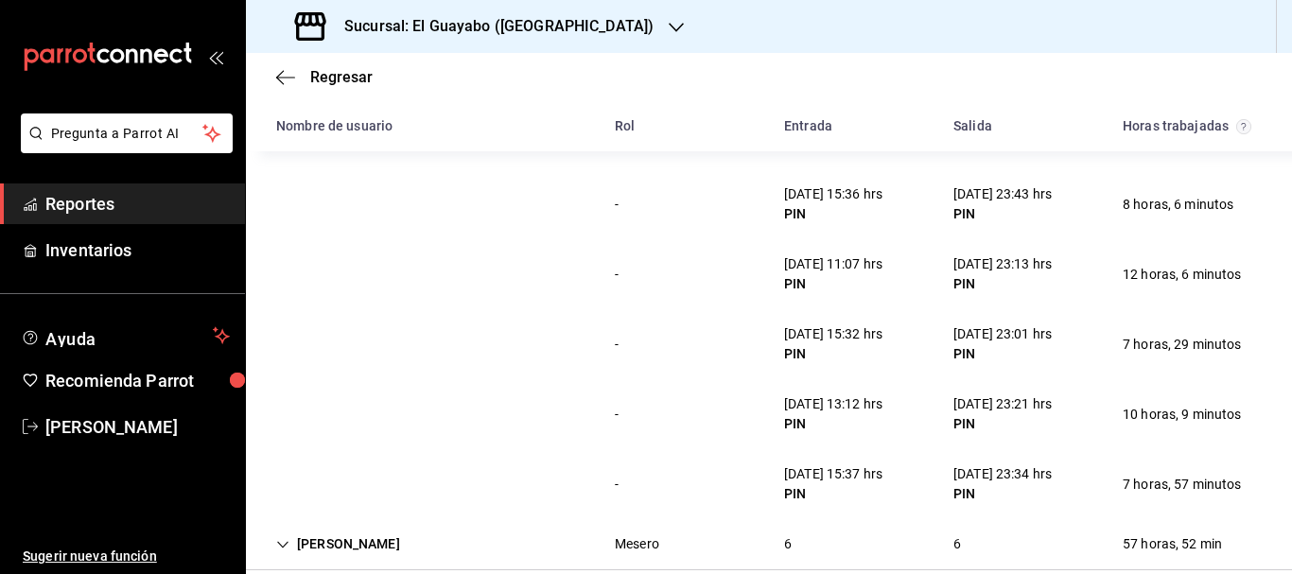
scroll to position [325, 0]
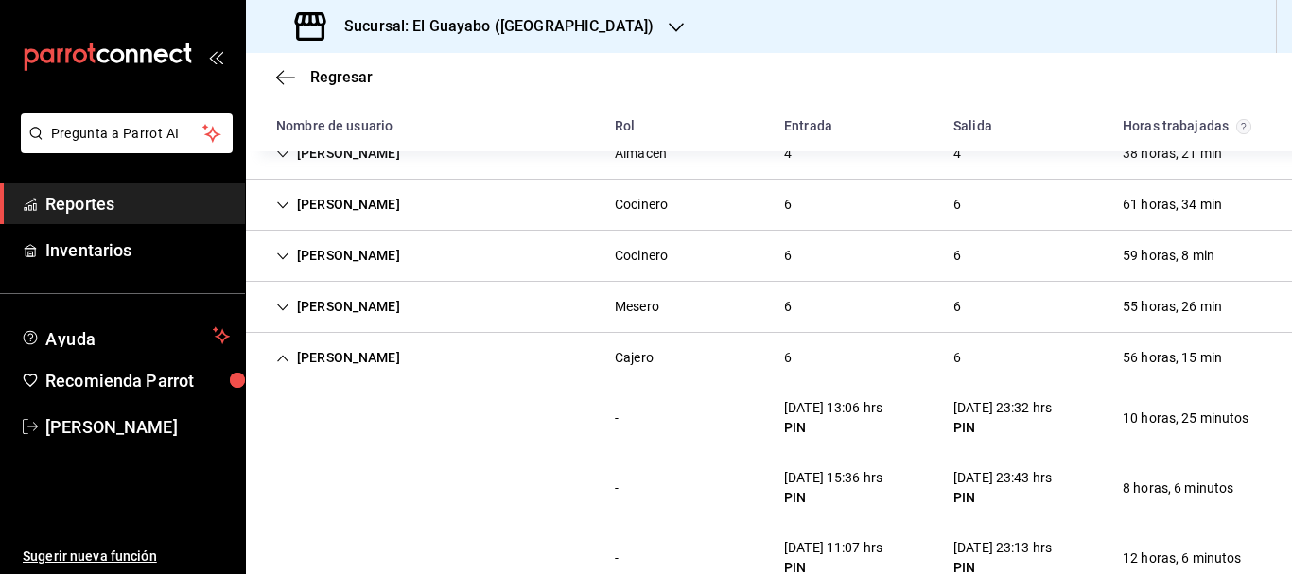
click at [341, 356] on div "[PERSON_NAME]" at bounding box center [338, 357] width 154 height 35
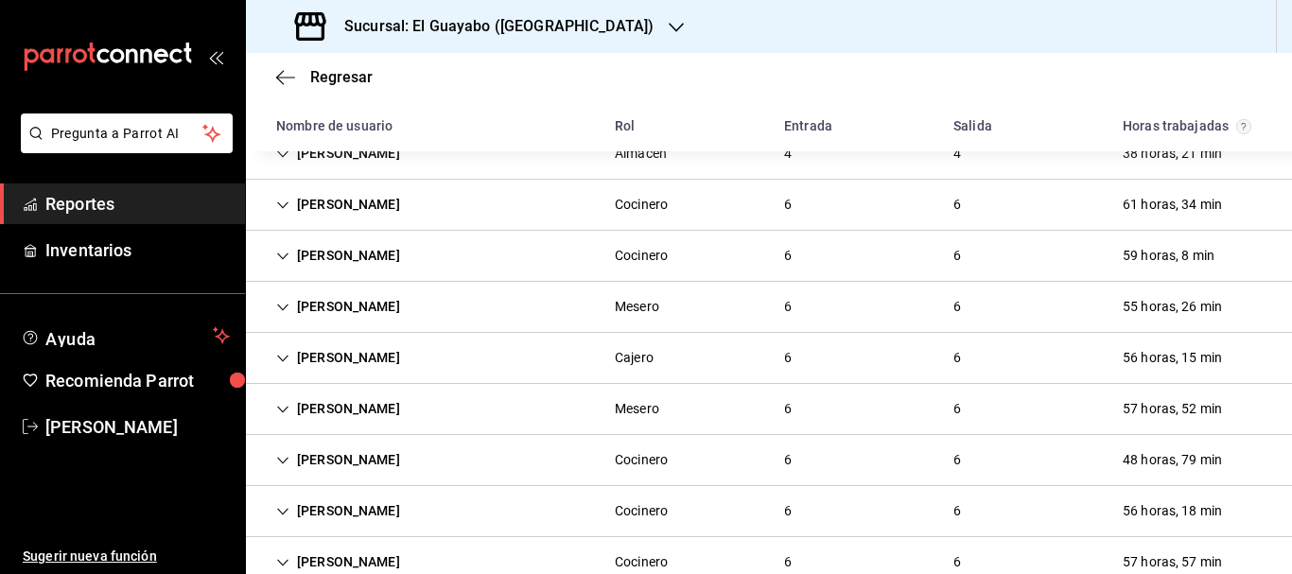
scroll to position [420, 0]
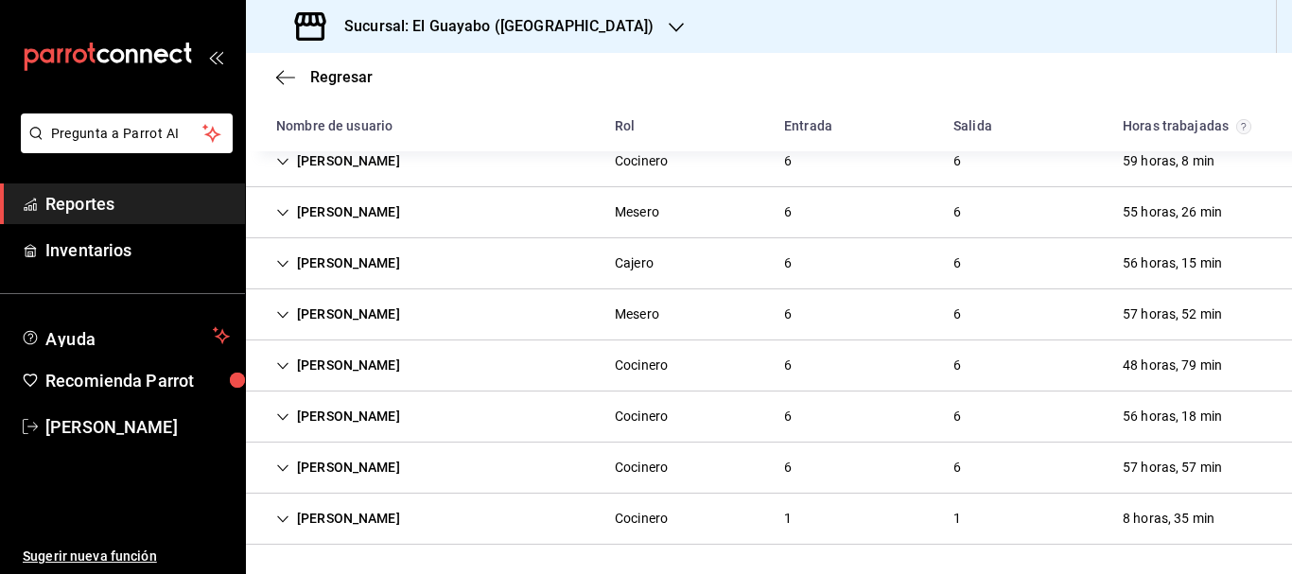
click at [396, 324] on div "[PERSON_NAME]" at bounding box center [338, 314] width 154 height 35
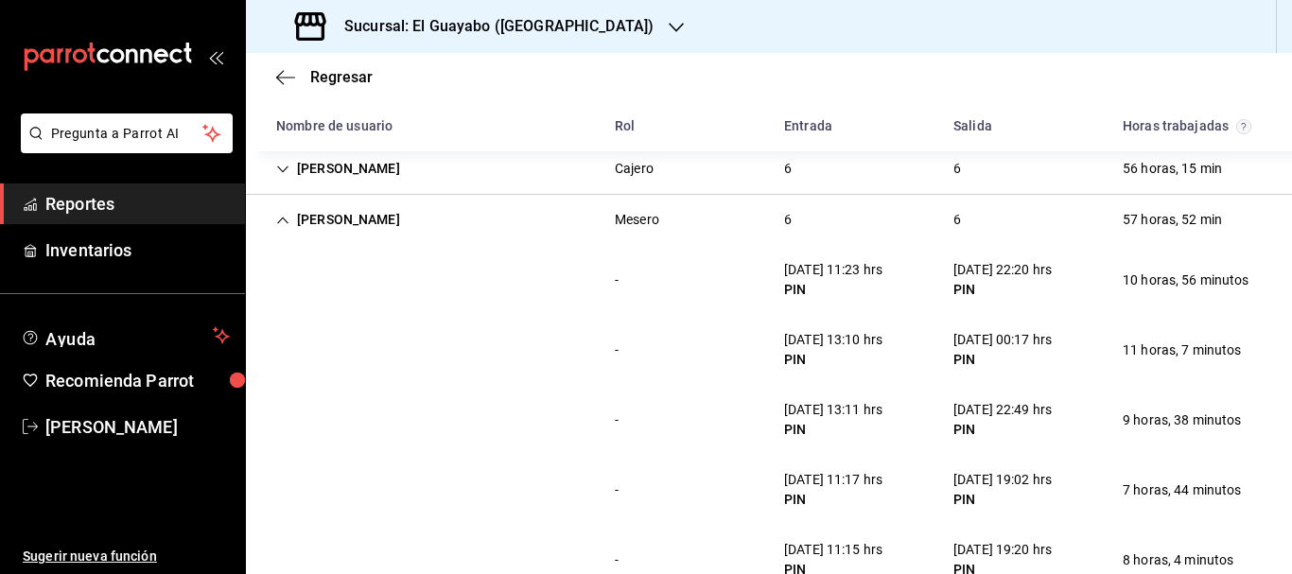
scroll to position [325, 0]
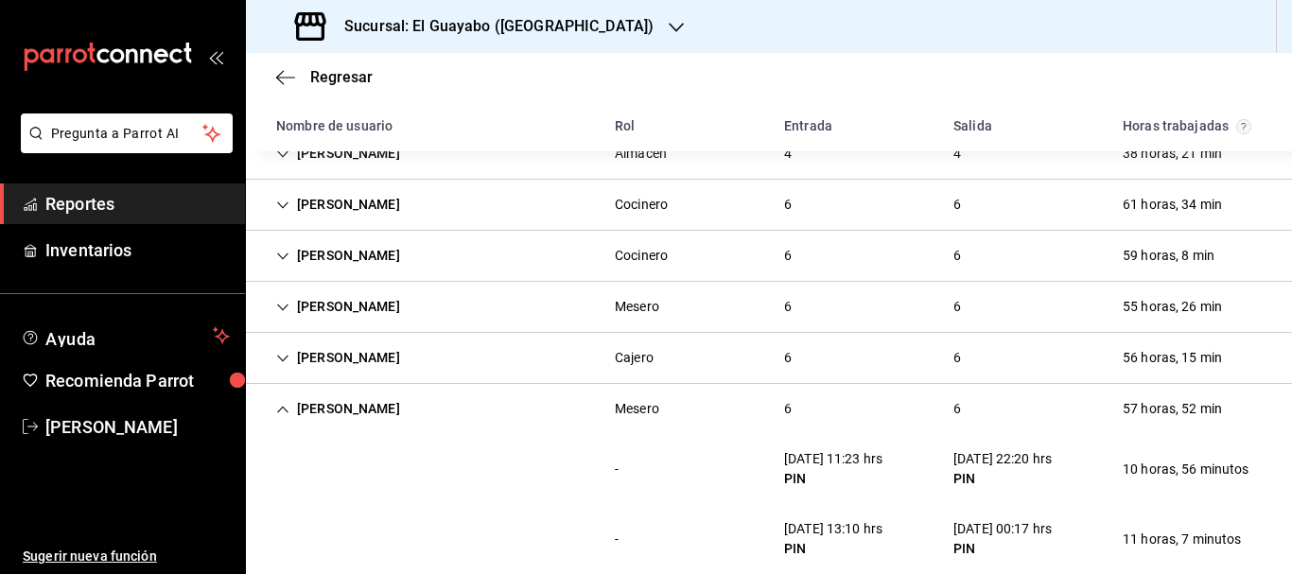
click at [378, 331] on div "[PERSON_NAME] Mesero 6 6 55 horas, 26 min" at bounding box center [769, 307] width 1046 height 51
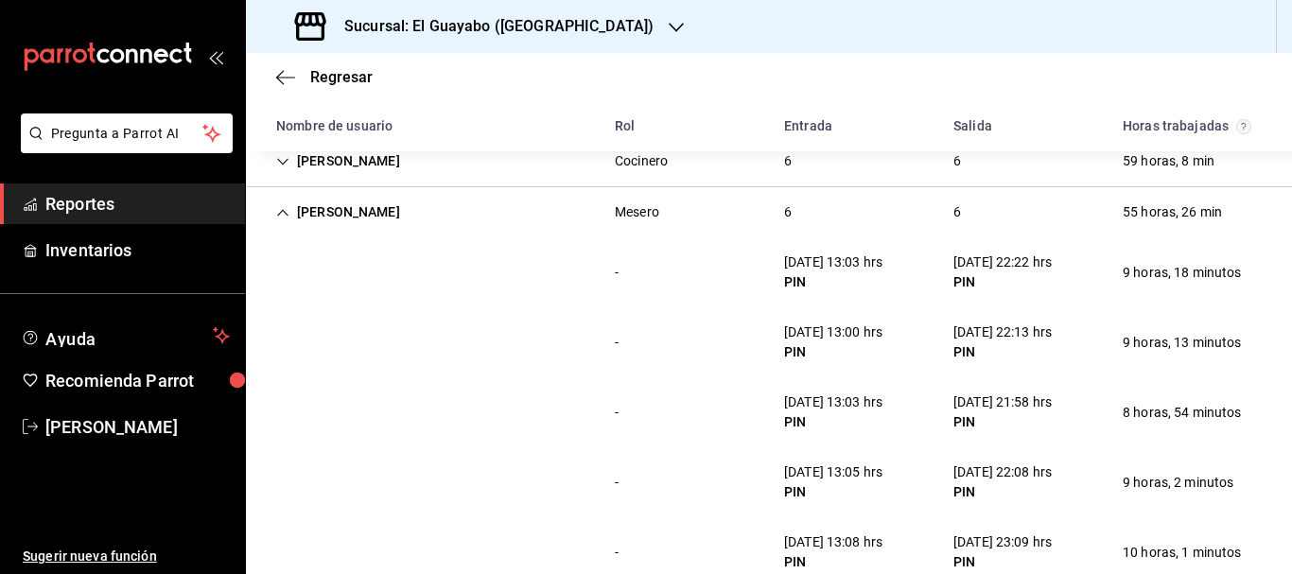
scroll to position [231, 0]
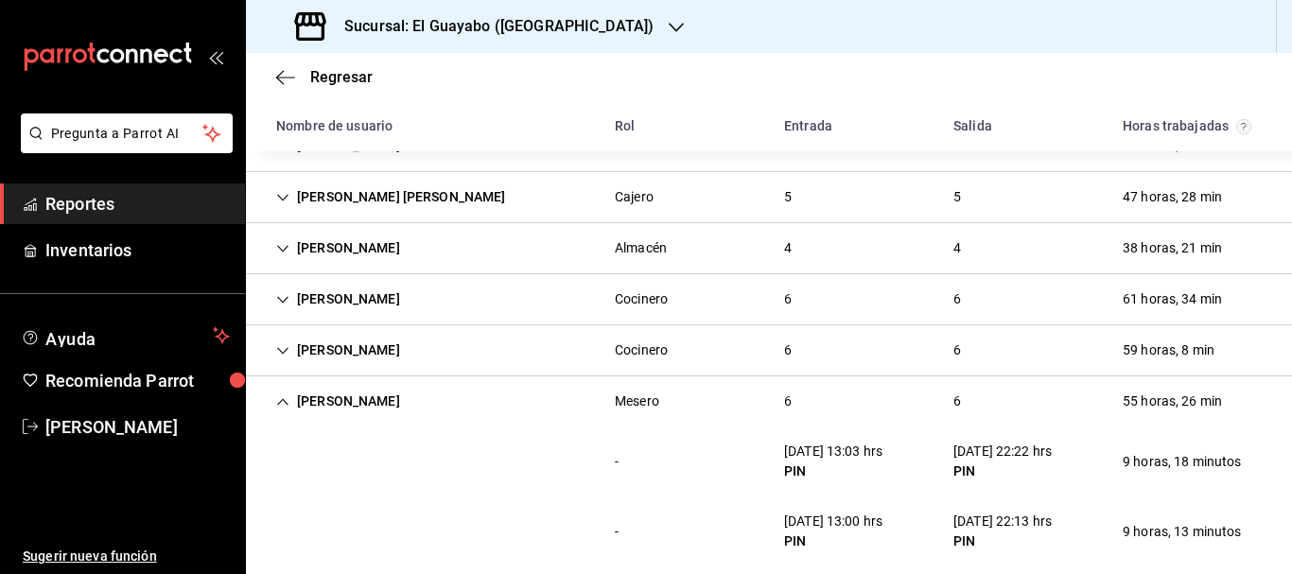
click at [340, 306] on div "[PERSON_NAME]" at bounding box center [338, 299] width 154 height 35
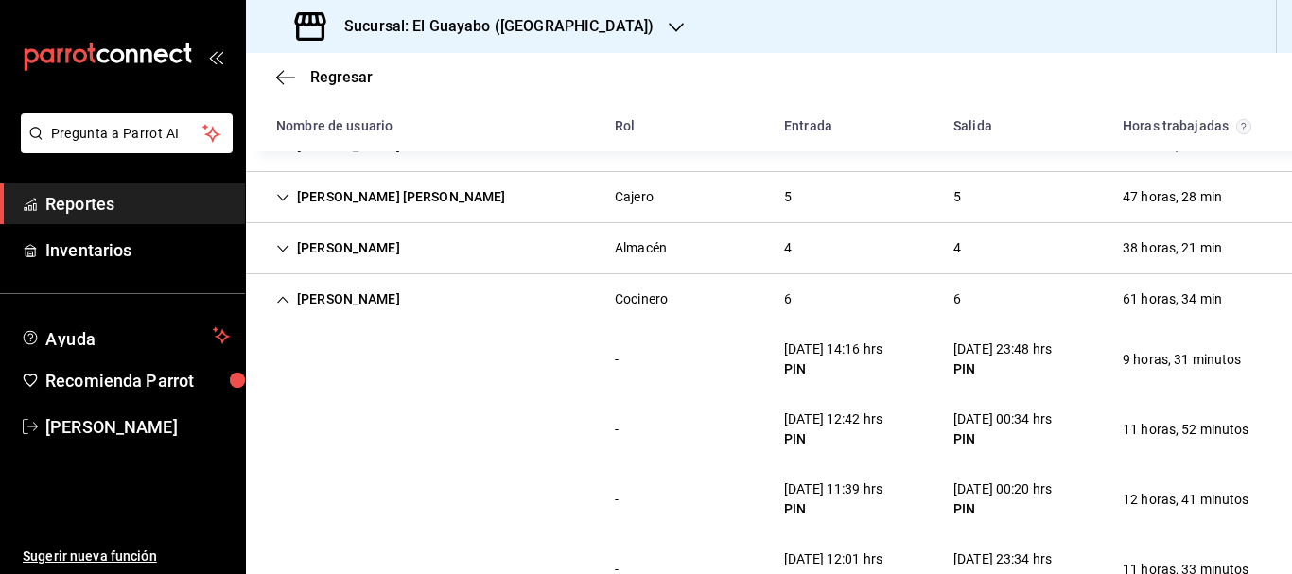
click at [309, 307] on div "[PERSON_NAME]" at bounding box center [338, 299] width 154 height 35
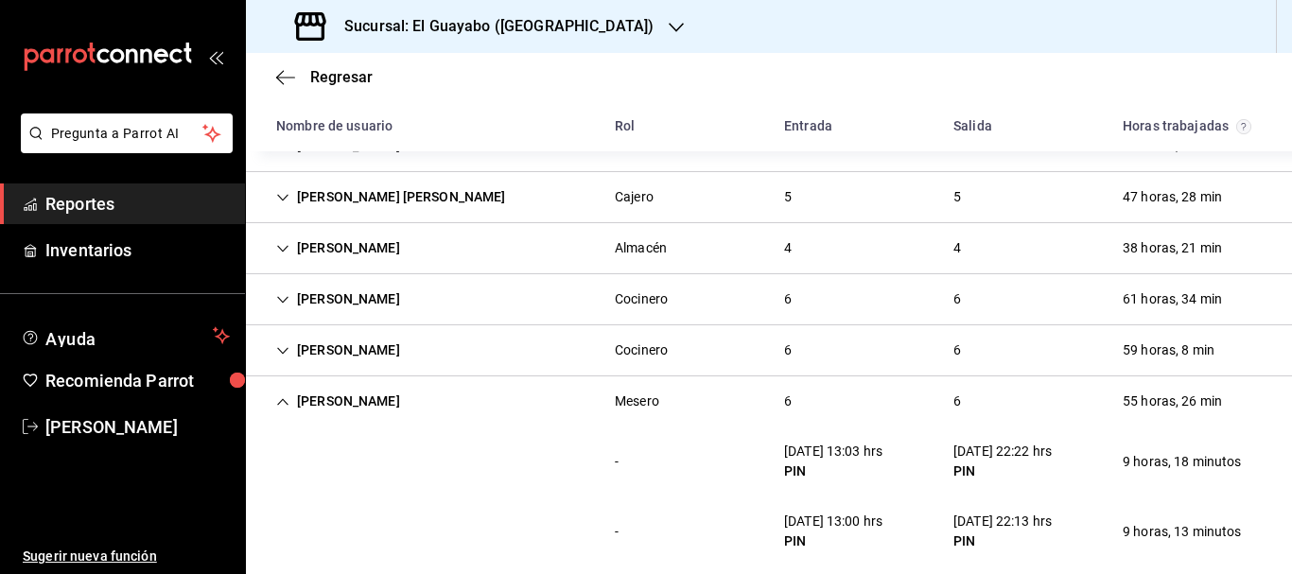
click at [343, 389] on div "[PERSON_NAME]" at bounding box center [338, 401] width 154 height 35
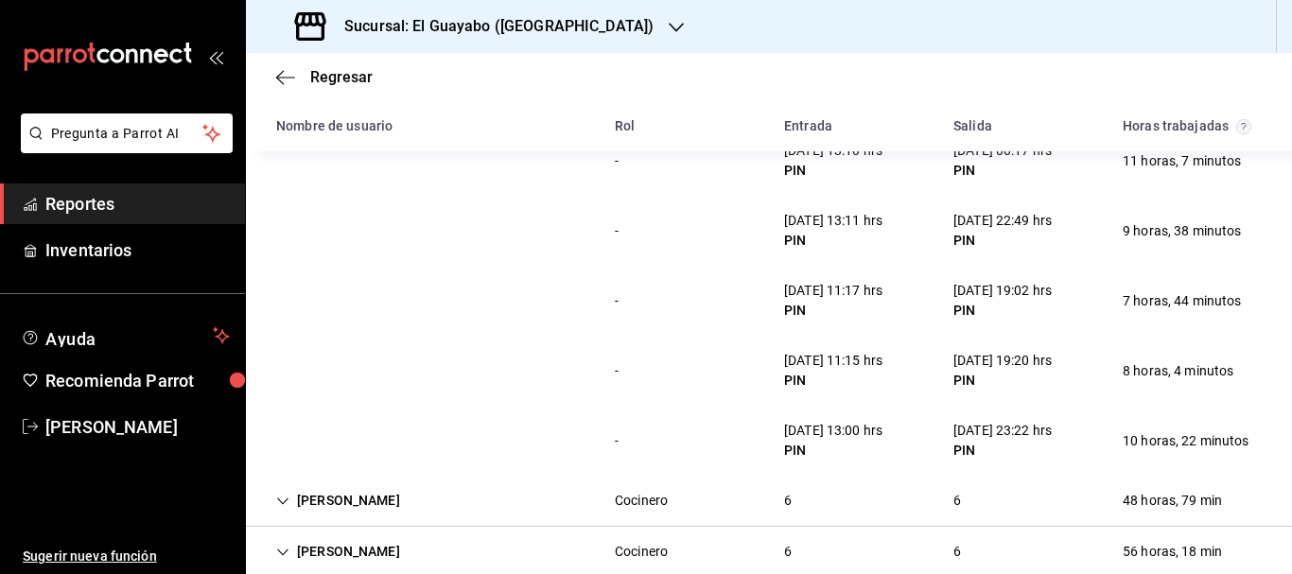
scroll to position [325, 0]
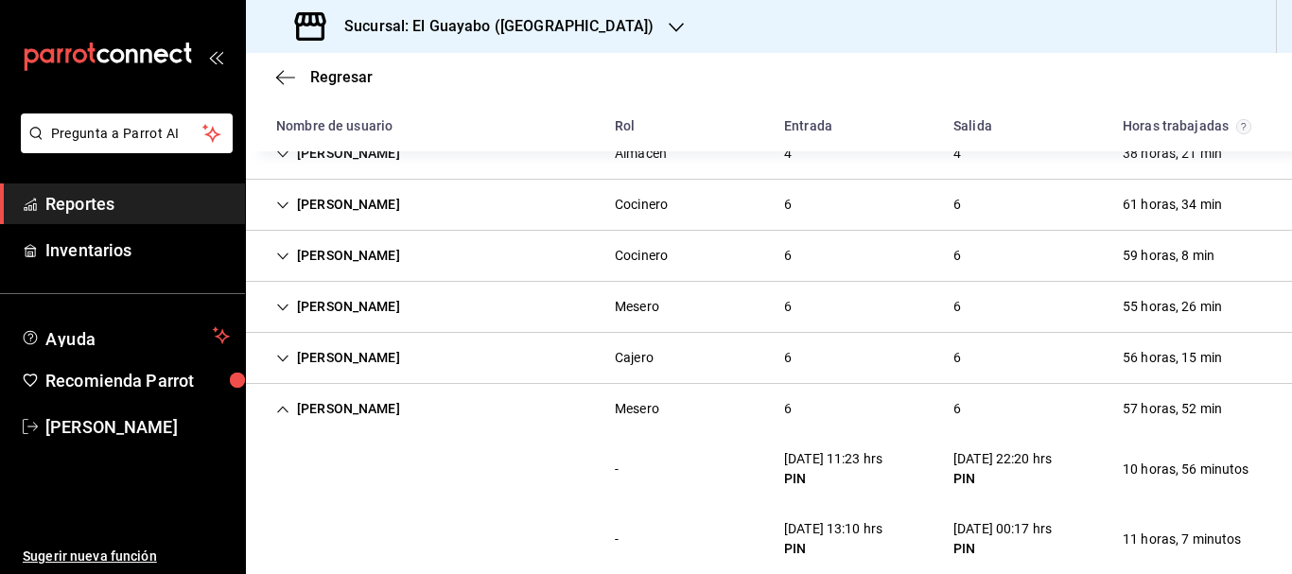
click at [358, 315] on div "[PERSON_NAME]" at bounding box center [338, 306] width 154 height 35
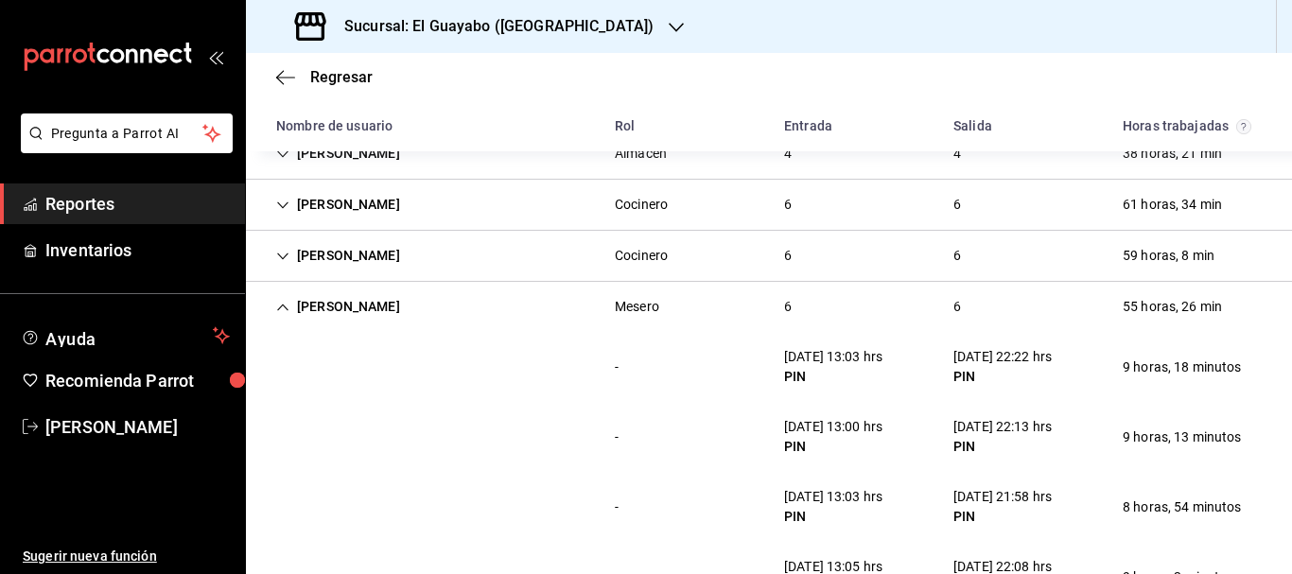
click at [329, 312] on div "[PERSON_NAME]" at bounding box center [338, 306] width 154 height 35
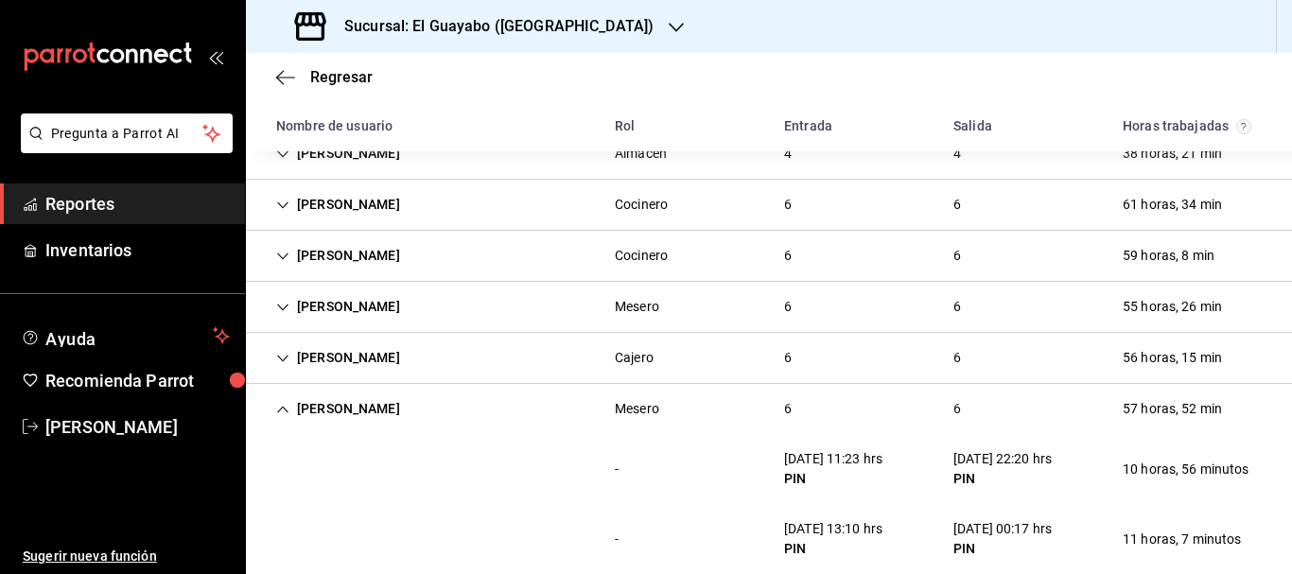
click at [336, 409] on div "[PERSON_NAME]" at bounding box center [338, 409] width 154 height 35
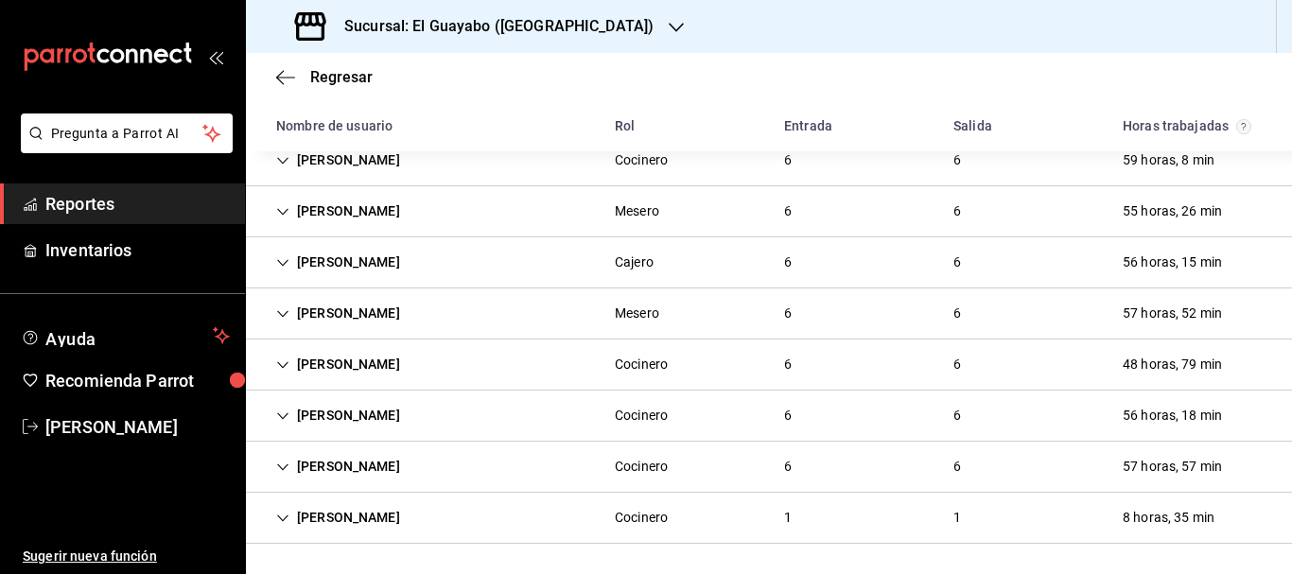
scroll to position [43, 0]
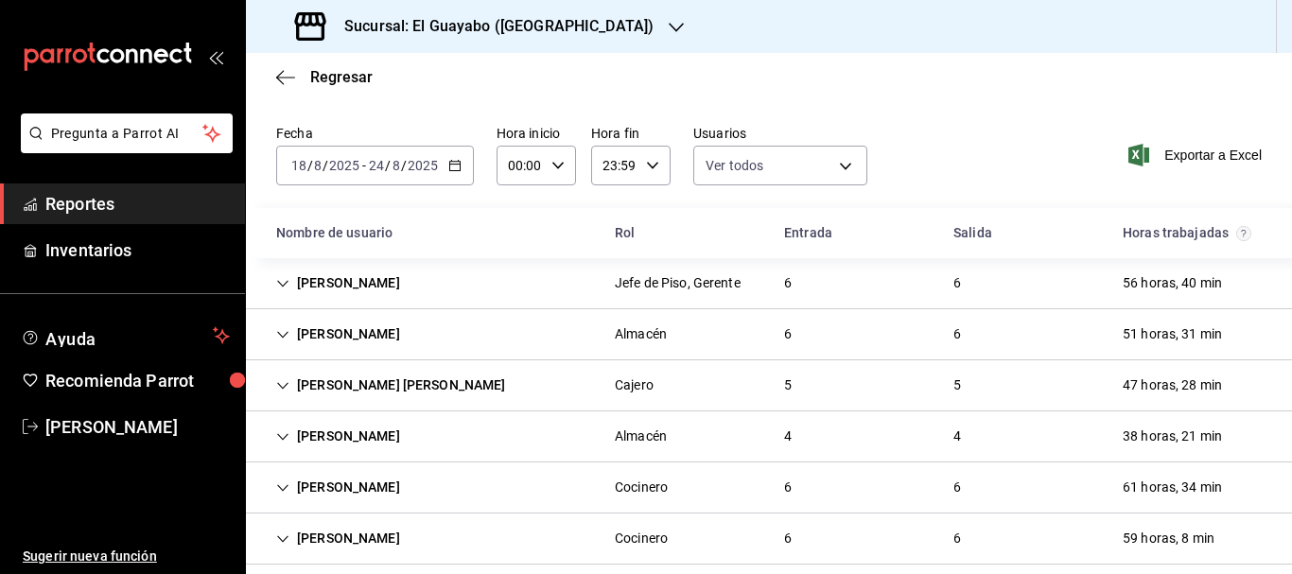
click at [374, 300] on div "[PERSON_NAME]" at bounding box center [338, 283] width 154 height 35
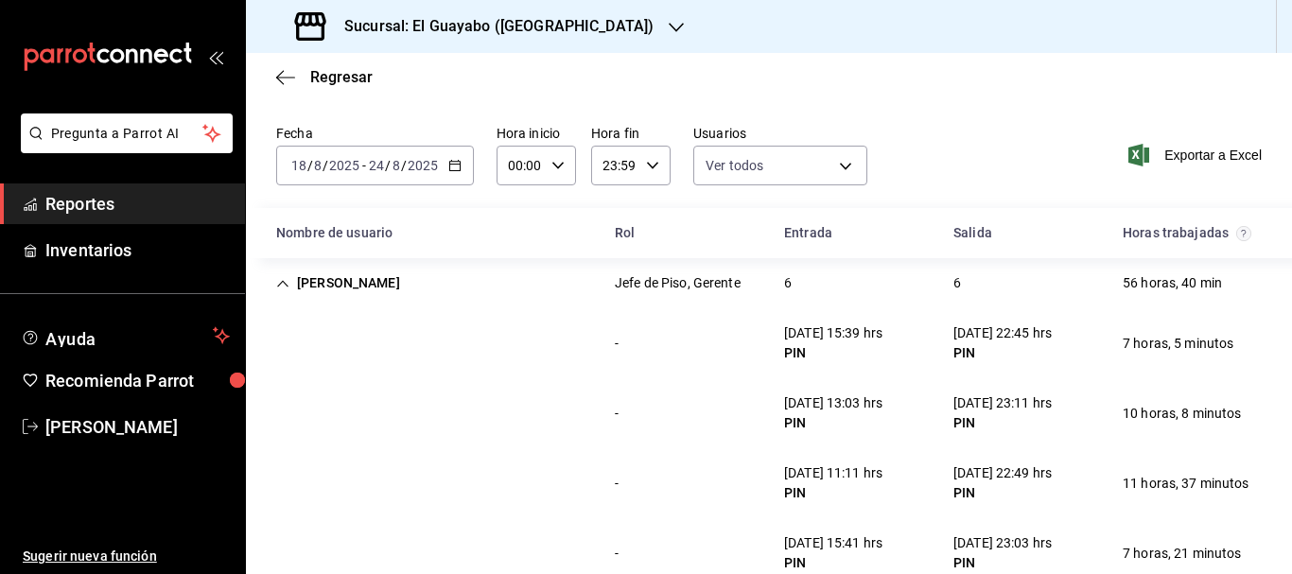
click at [315, 269] on div "[PERSON_NAME]" at bounding box center [338, 283] width 154 height 35
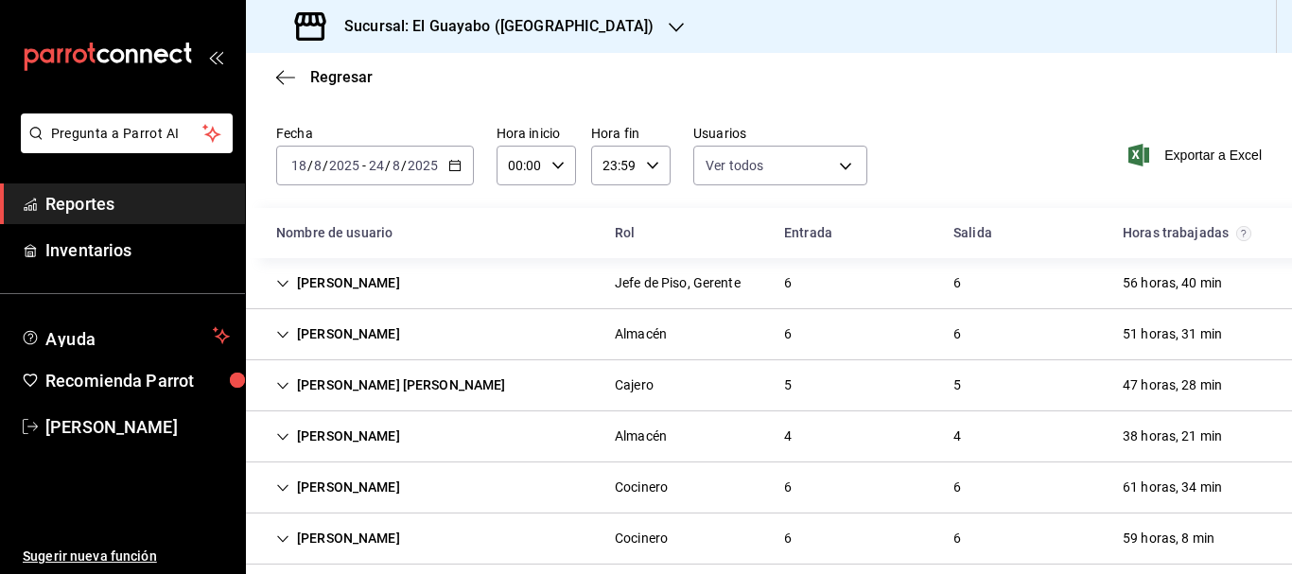
click at [369, 382] on div "[PERSON_NAME] [PERSON_NAME]" at bounding box center [391, 385] width 260 height 35
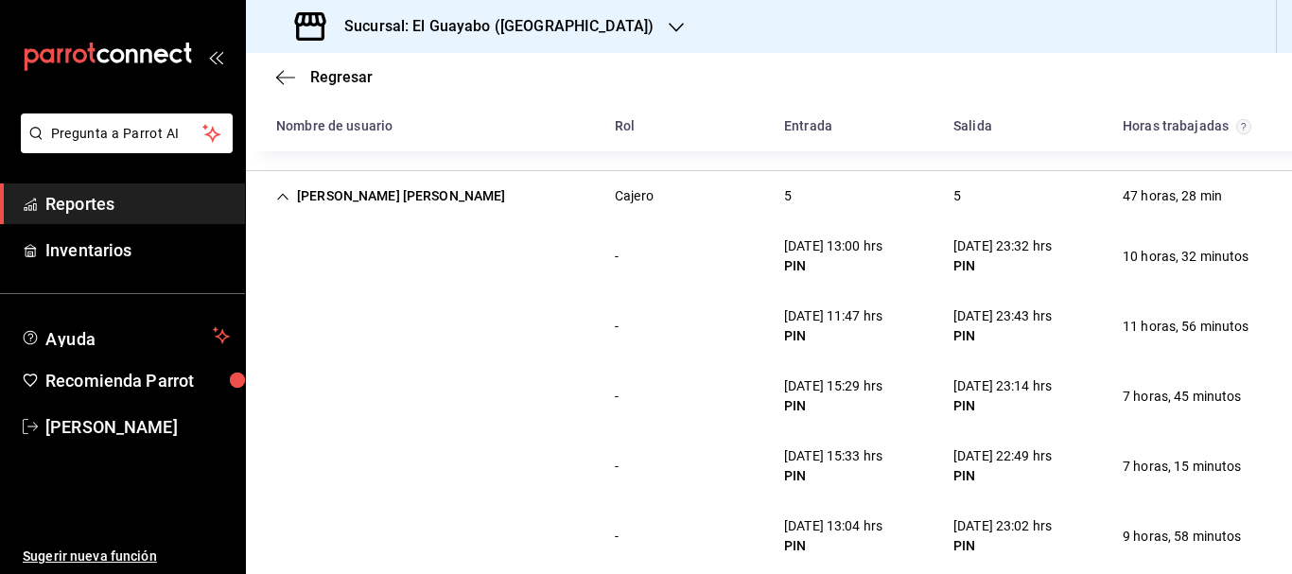
scroll to position [326, 0]
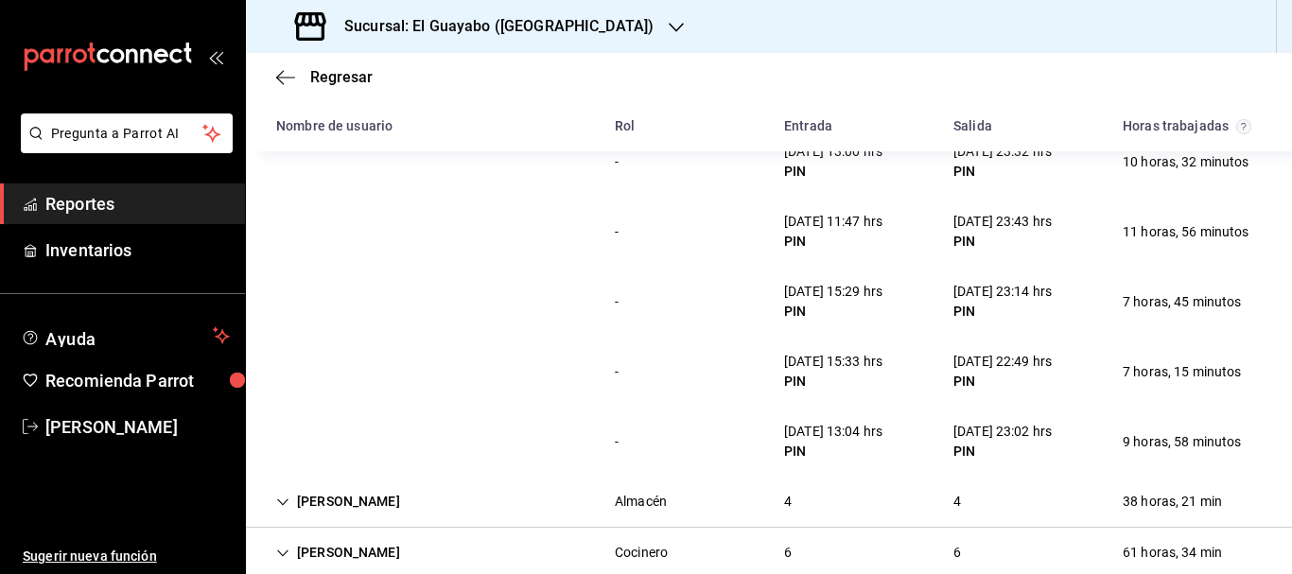
click at [569, 23] on h3 "Sucursal: El Guayabo ([GEOGRAPHIC_DATA])" at bounding box center [491, 26] width 324 height 23
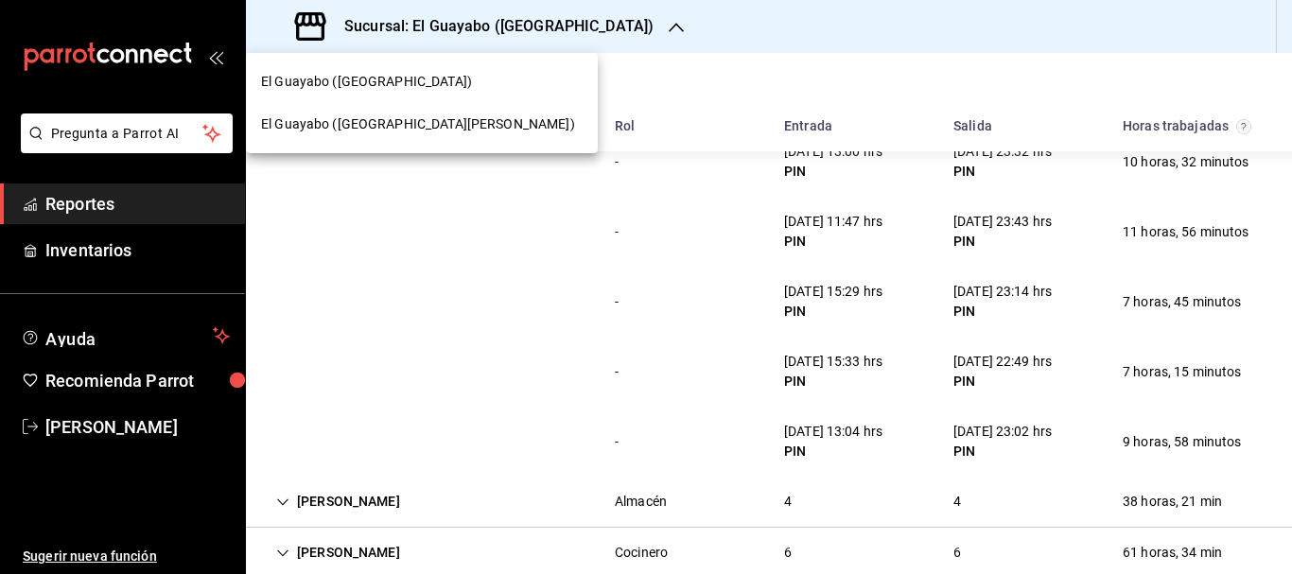
click at [408, 130] on div "El Guayabo ([GEOGRAPHIC_DATA][PERSON_NAME])" at bounding box center [422, 124] width 322 height 20
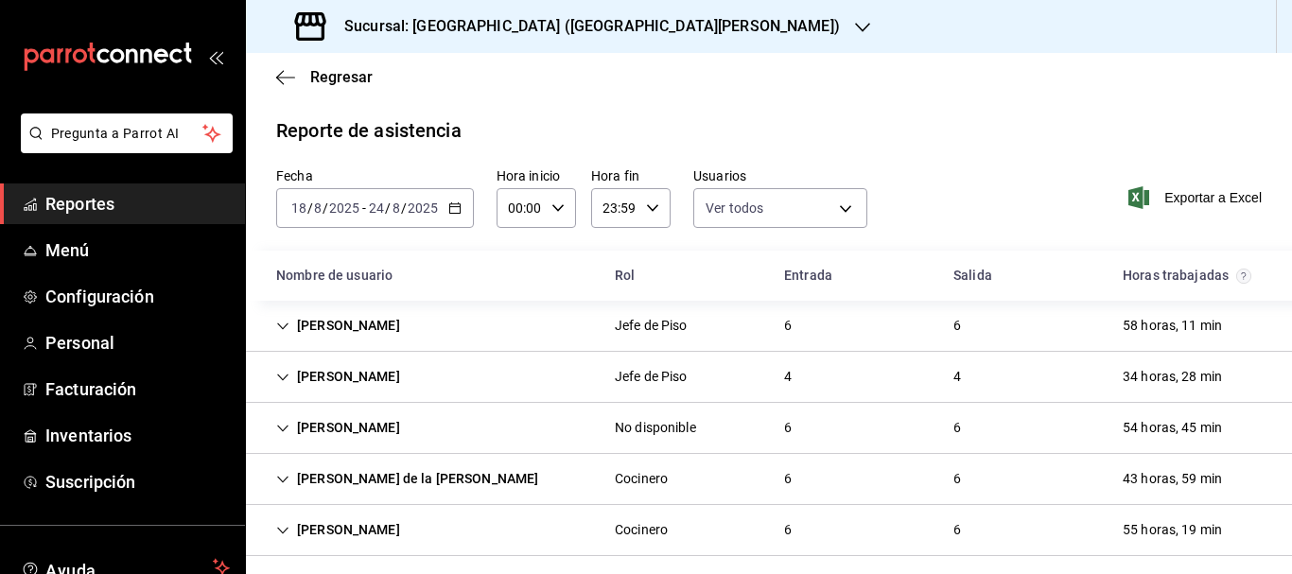
click at [461, 207] on div "[DATE] [DATE] - [DATE] [DATE]" at bounding box center [375, 208] width 198 height 40
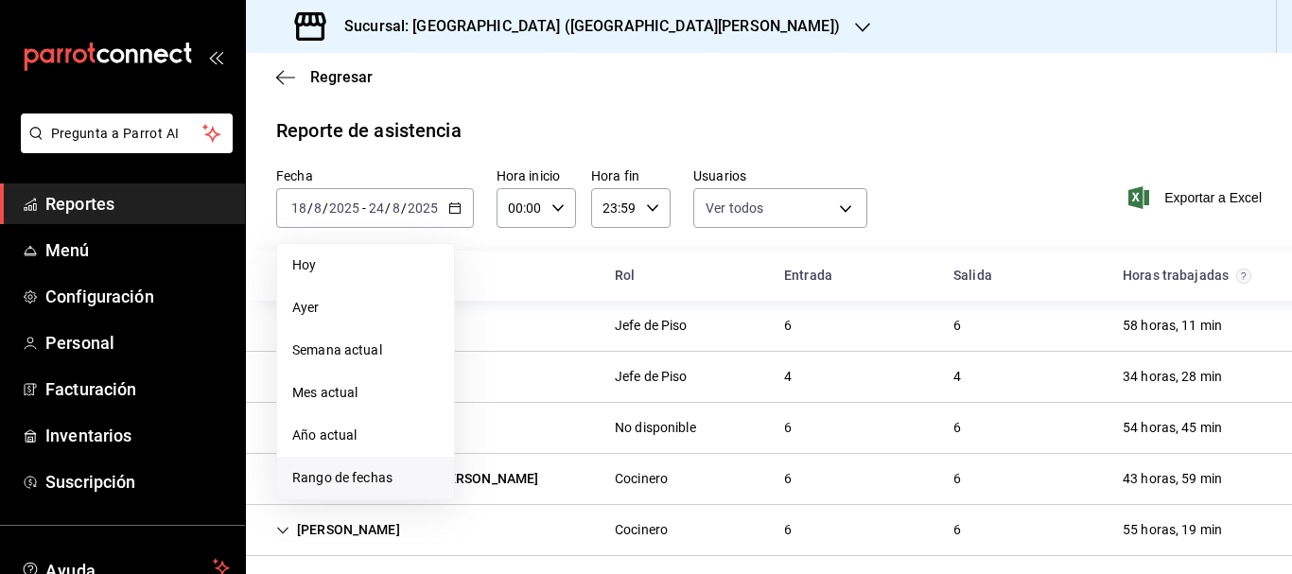
click at [359, 477] on span "Rango de fechas" at bounding box center [365, 478] width 147 height 20
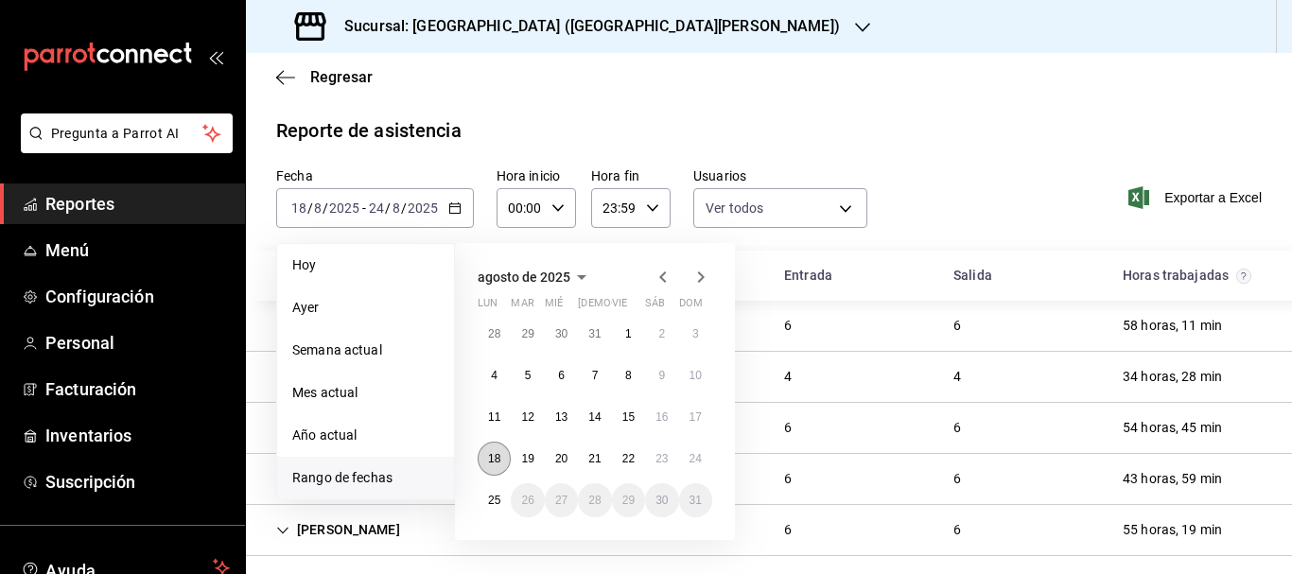
click at [491, 458] on abbr "18" at bounding box center [494, 458] width 12 height 13
click at [699, 467] on button "24" at bounding box center [695, 459] width 33 height 34
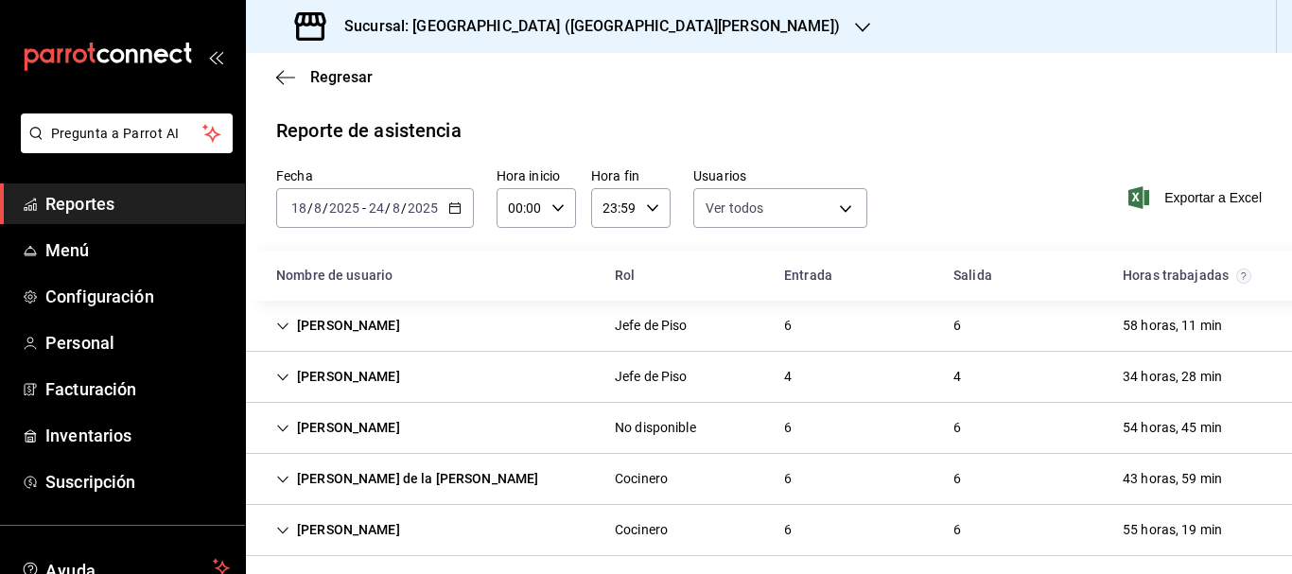
click at [450, 343] on div "[PERSON_NAME] Jefe de Piso 6 6 58 horas, 11 min" at bounding box center [769, 326] width 1046 height 51
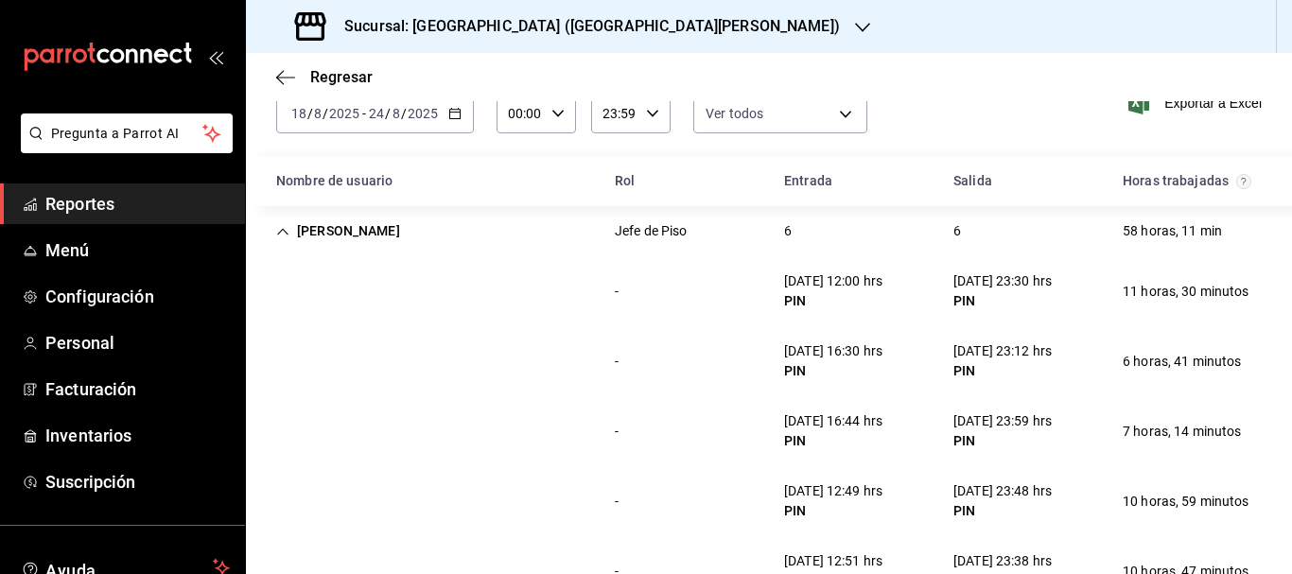
scroll to position [0, 0]
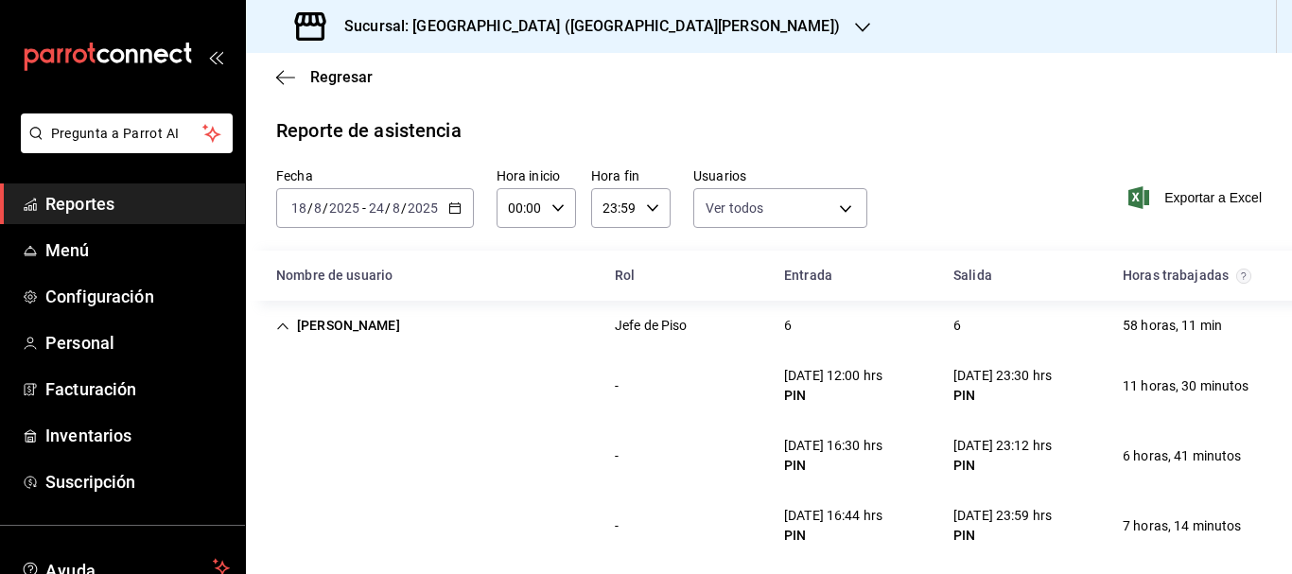
click at [343, 325] on div "[PERSON_NAME]" at bounding box center [338, 325] width 154 height 35
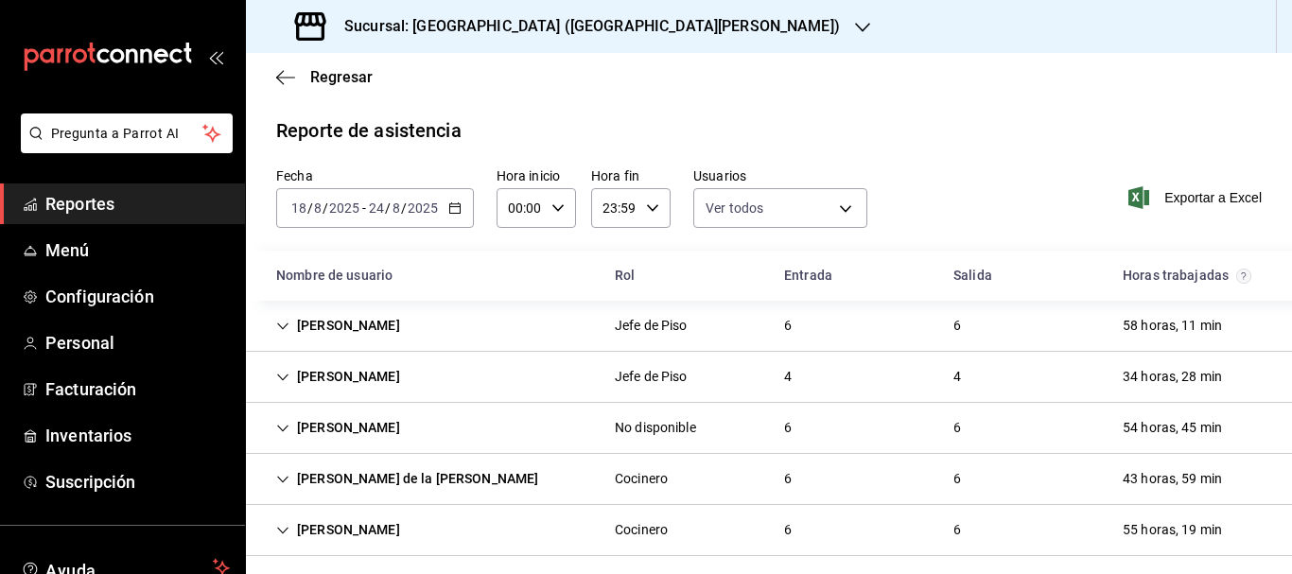
click at [374, 378] on div "[PERSON_NAME]" at bounding box center [338, 376] width 154 height 35
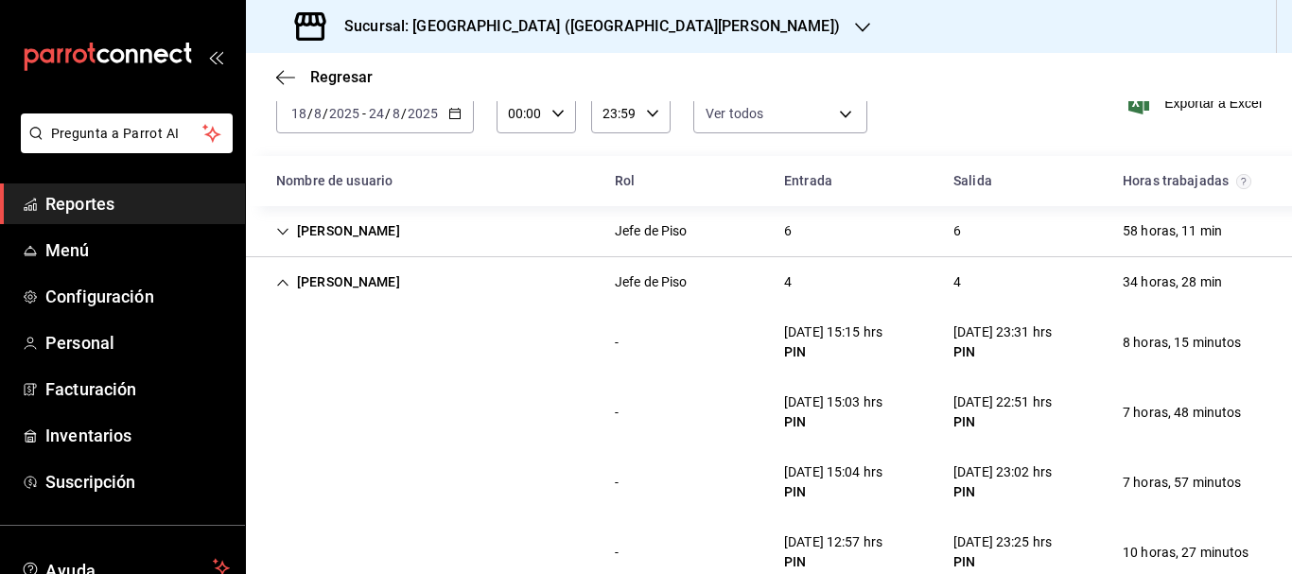
scroll to position [189, 0]
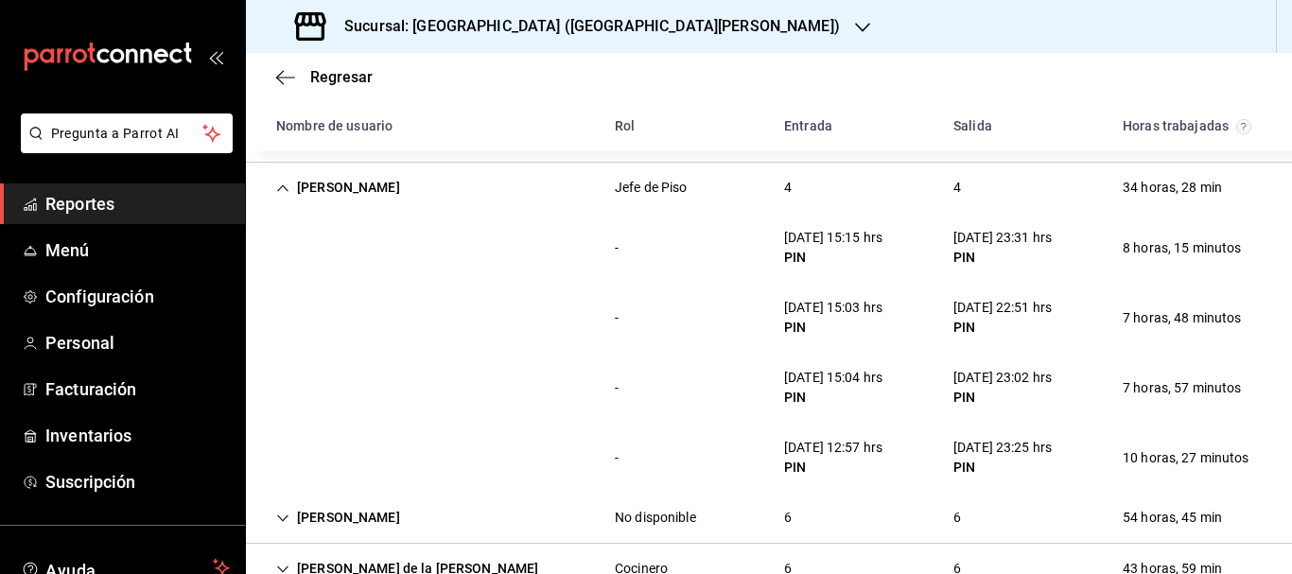
click at [355, 210] on div "[PERSON_NAME] Jefe de Piso 4 4 34 horas, 28 min" at bounding box center [769, 188] width 1046 height 50
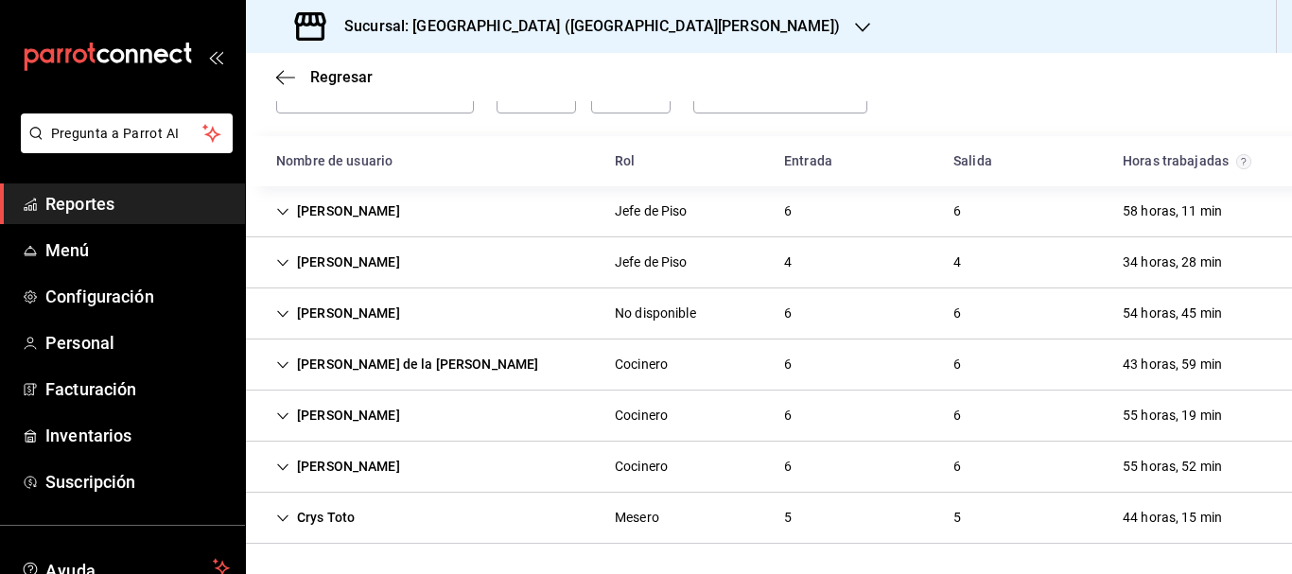
click at [423, 528] on div "Crys Toto Mesero 5 5 44 horas, 15 min" at bounding box center [769, 518] width 1046 height 51
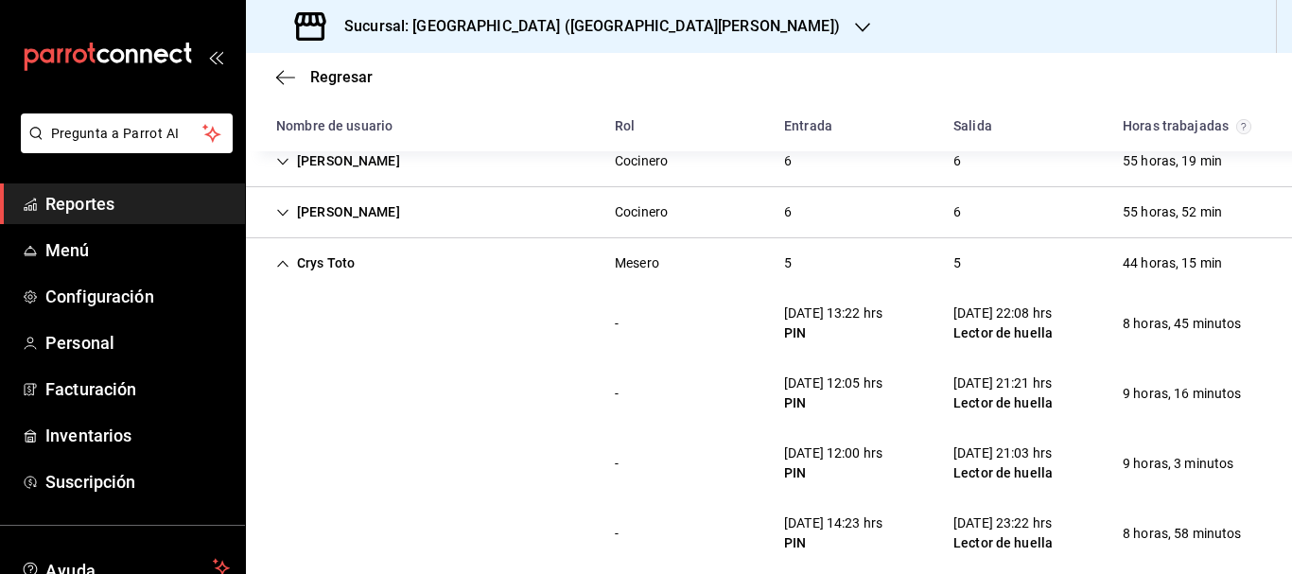
scroll to position [463, 0]
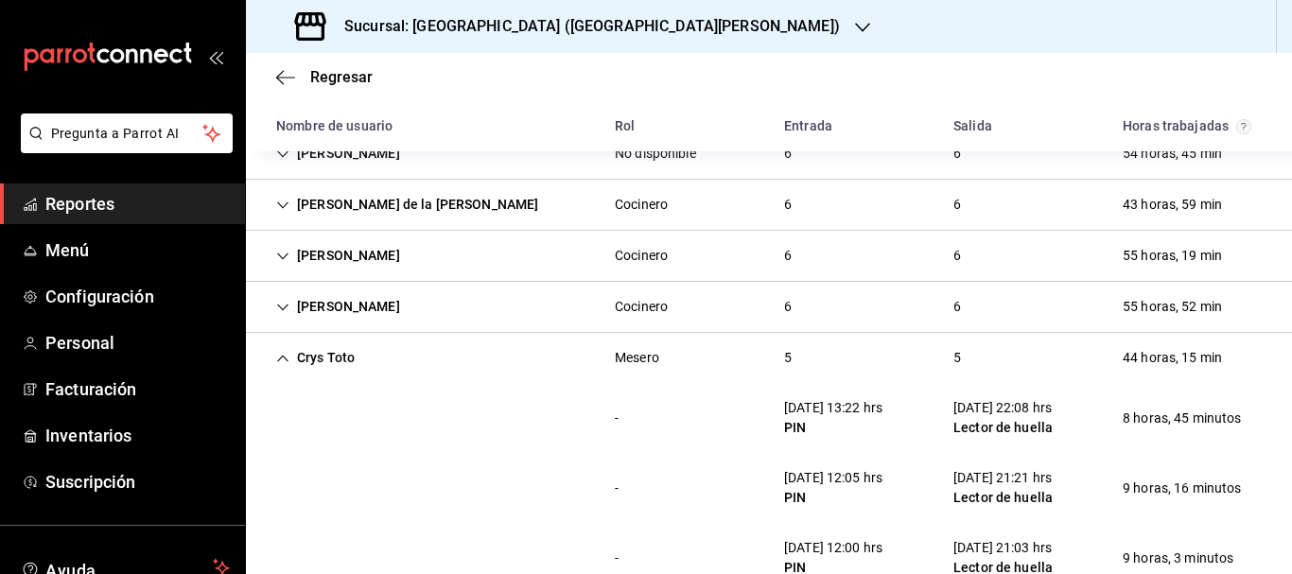
click at [329, 358] on div "Crys Toto" at bounding box center [315, 357] width 109 height 35
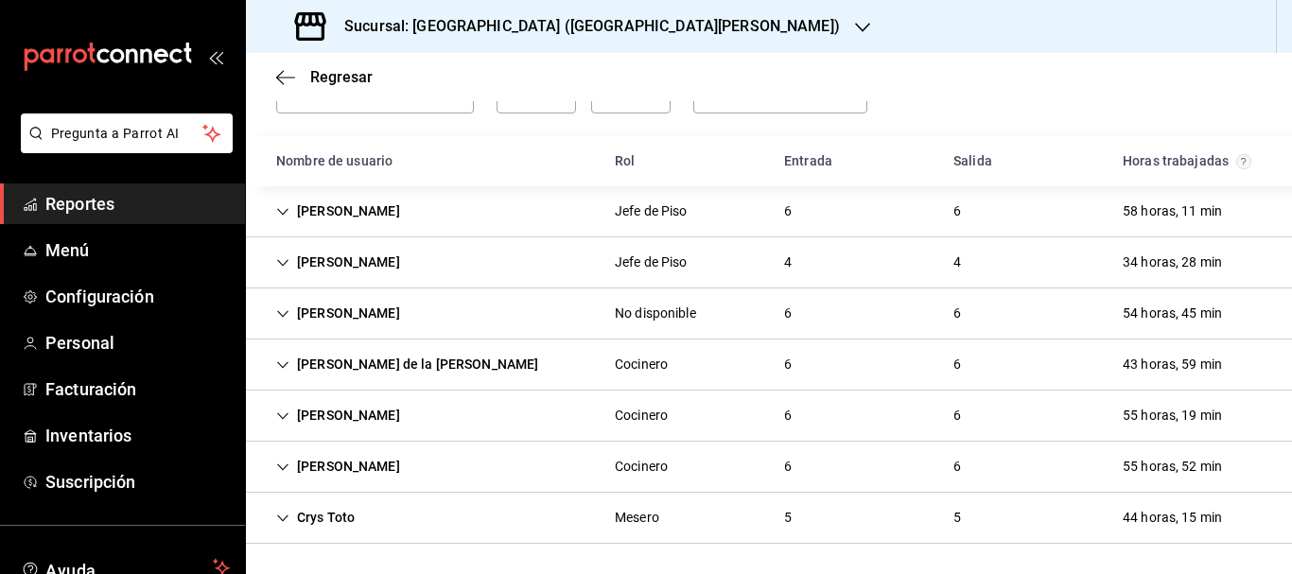
click at [382, 409] on div "[PERSON_NAME]" at bounding box center [338, 415] width 154 height 35
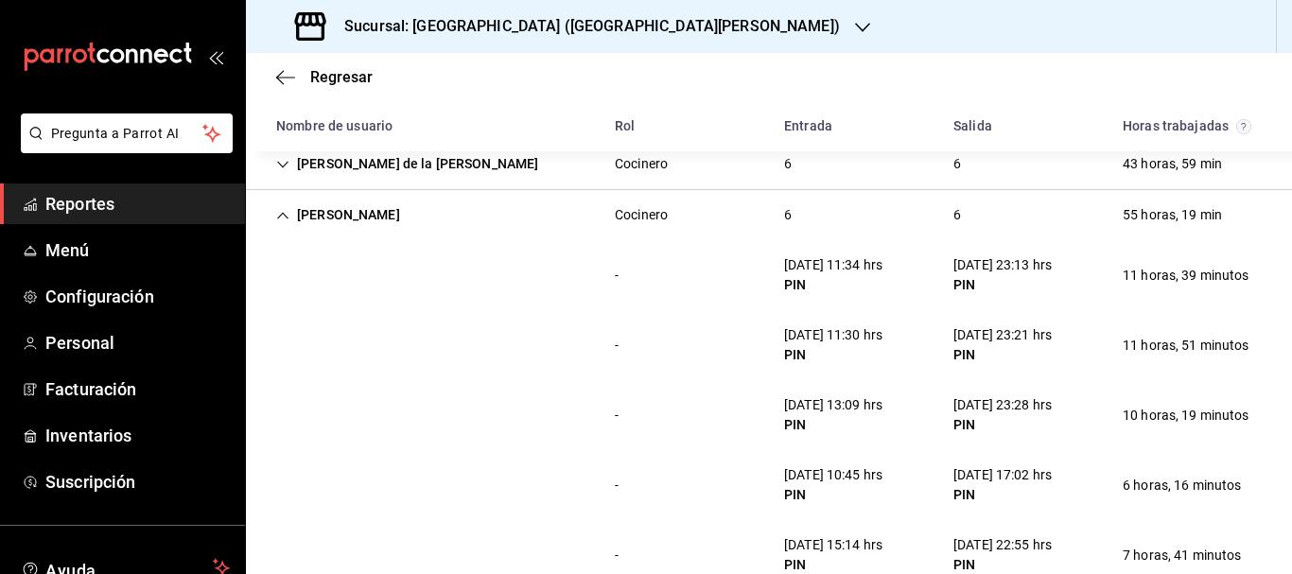
scroll to position [504, 0]
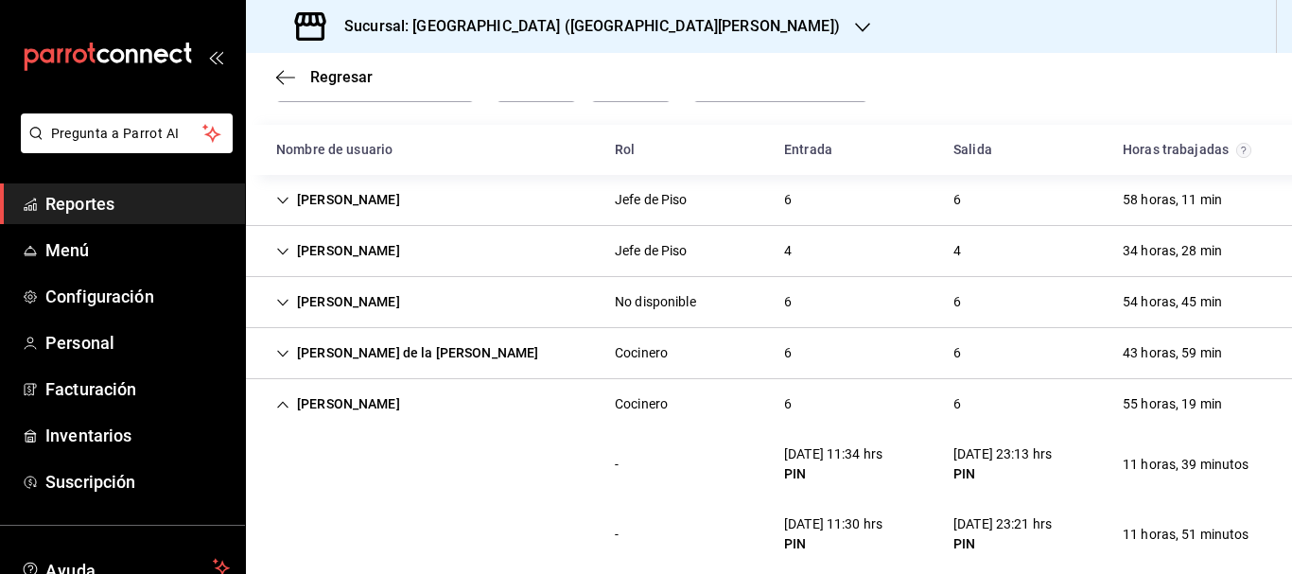
click at [353, 415] on div "[PERSON_NAME]" at bounding box center [338, 404] width 154 height 35
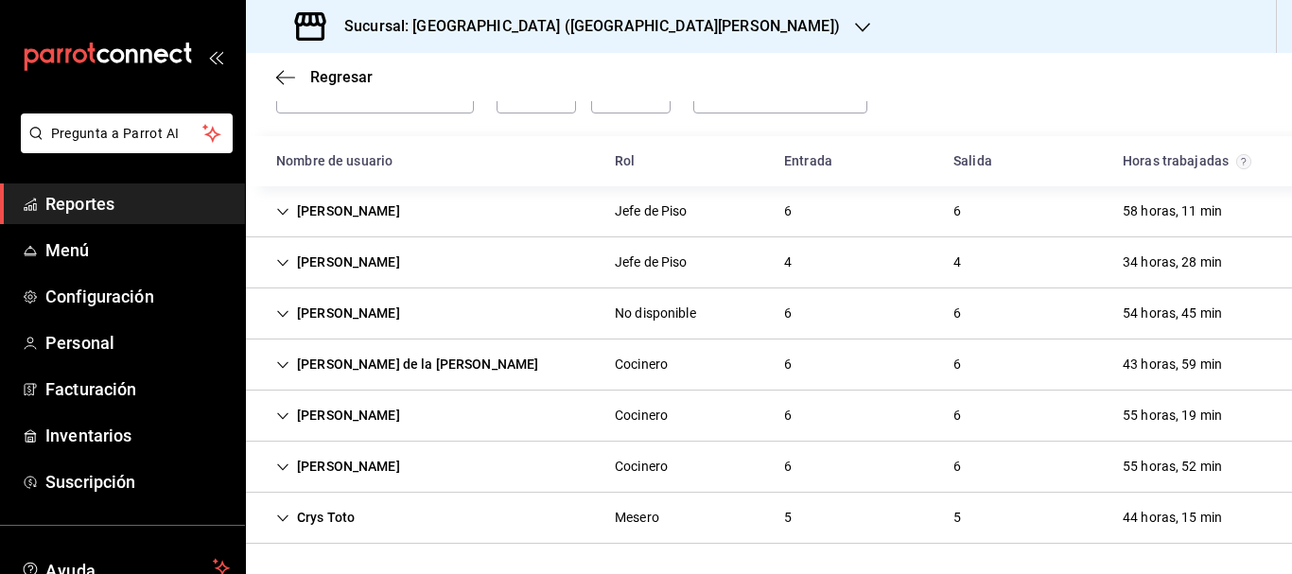
click at [361, 312] on div "[PERSON_NAME]" at bounding box center [338, 313] width 154 height 35
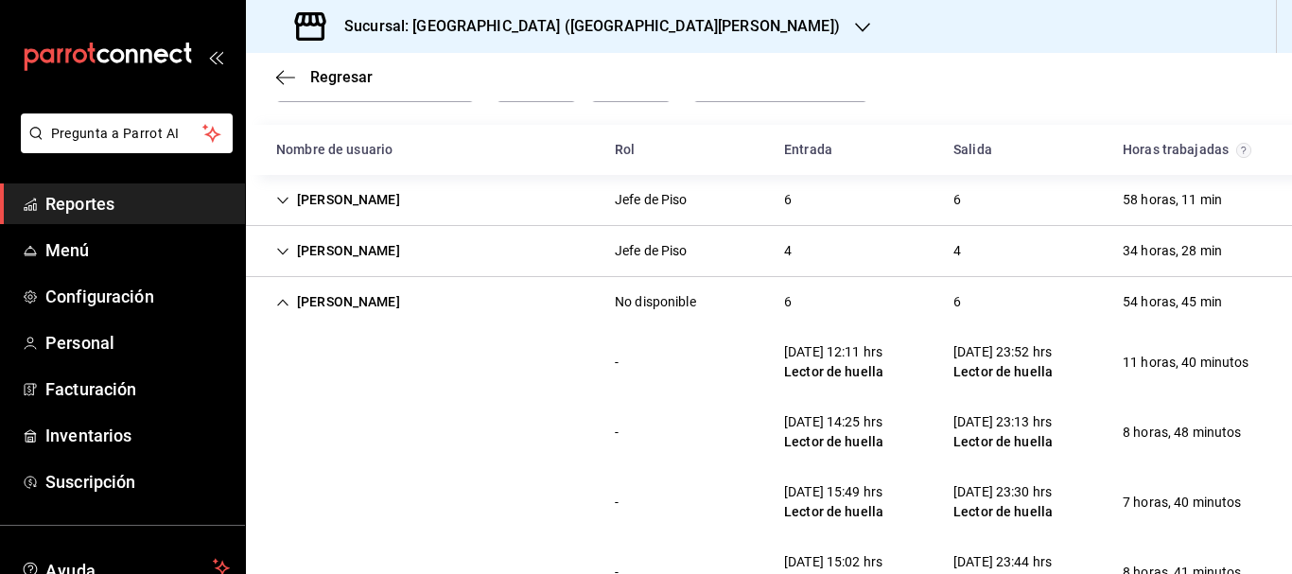
click at [340, 317] on div "[PERSON_NAME]" at bounding box center [338, 302] width 154 height 35
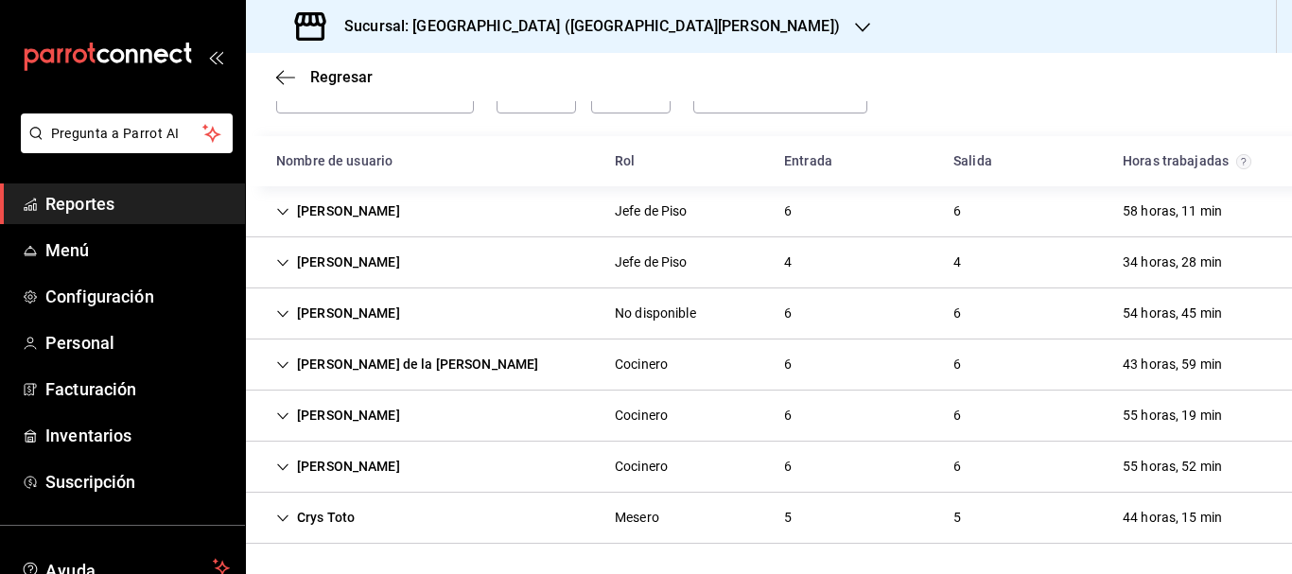
click at [382, 380] on div "[PERSON_NAME] de la [PERSON_NAME]" at bounding box center [407, 364] width 292 height 35
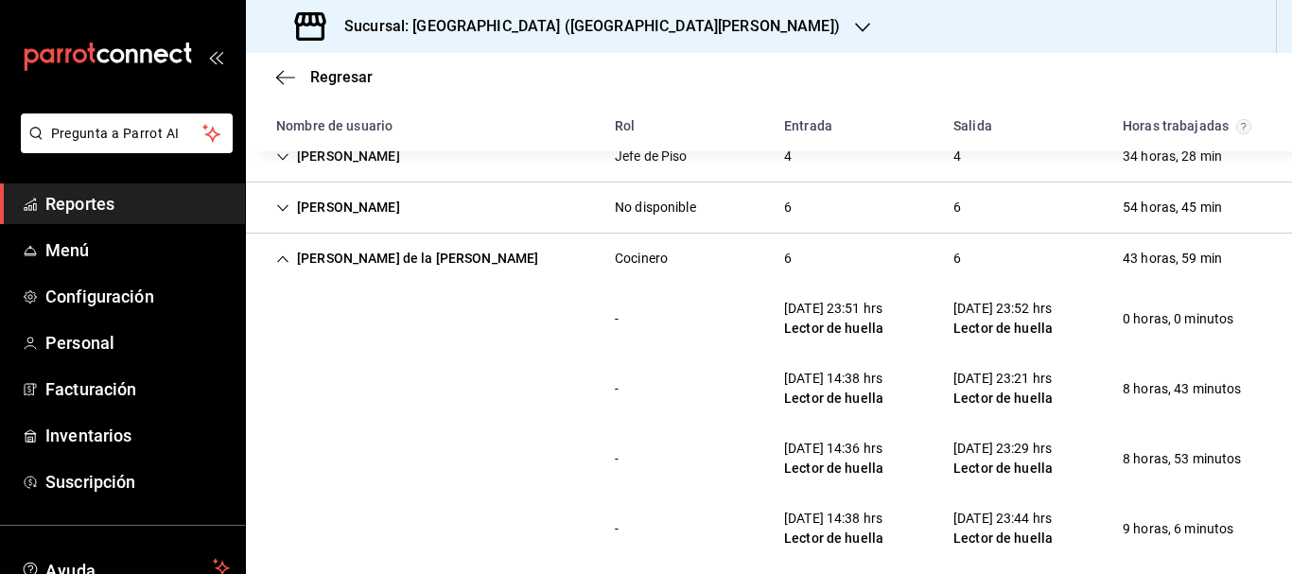
scroll to position [409, 0]
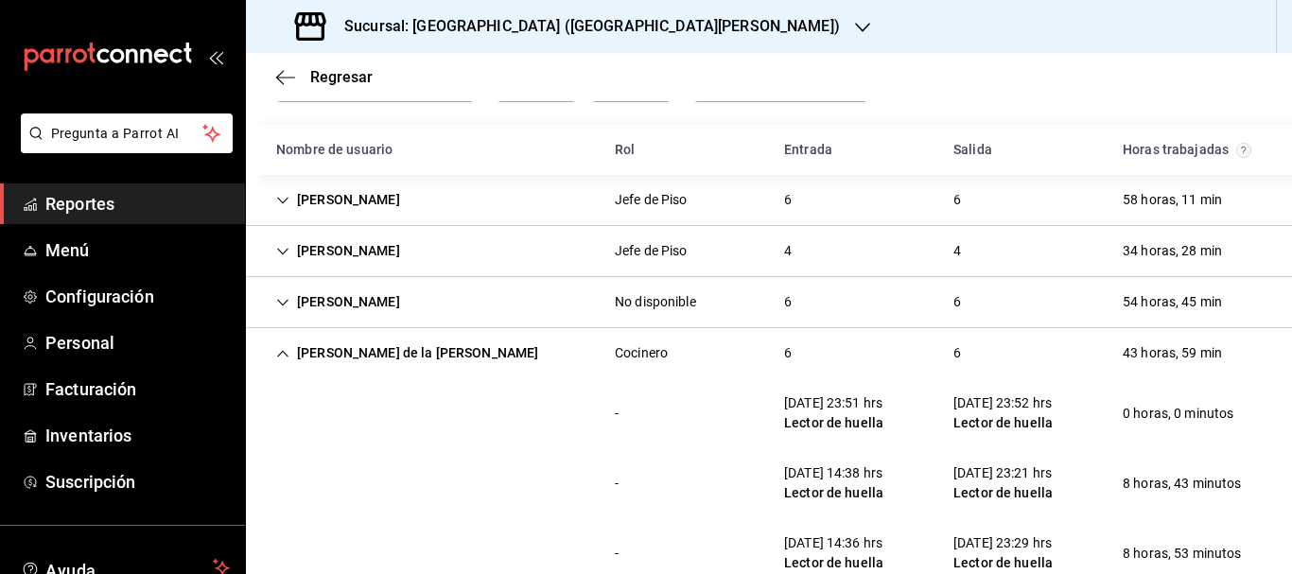
click at [318, 372] on div "[PERSON_NAME] de la [PERSON_NAME] Cocinero 6 6 43 horas, 59 min" at bounding box center [769, 353] width 1046 height 50
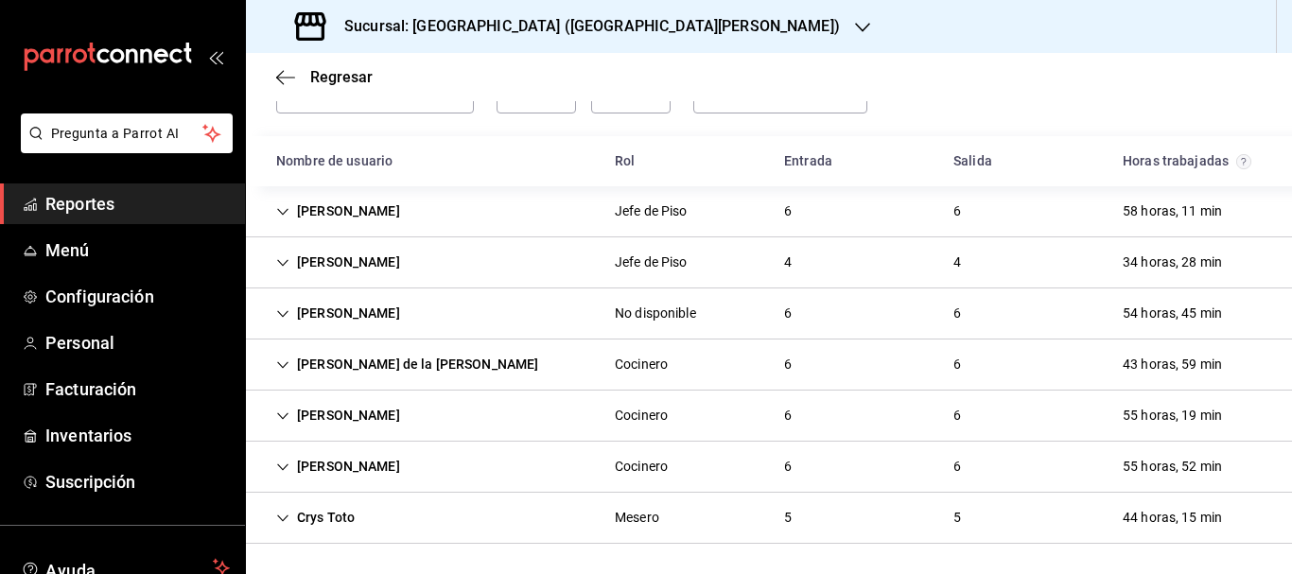
click at [363, 460] on div "[PERSON_NAME]" at bounding box center [338, 466] width 154 height 35
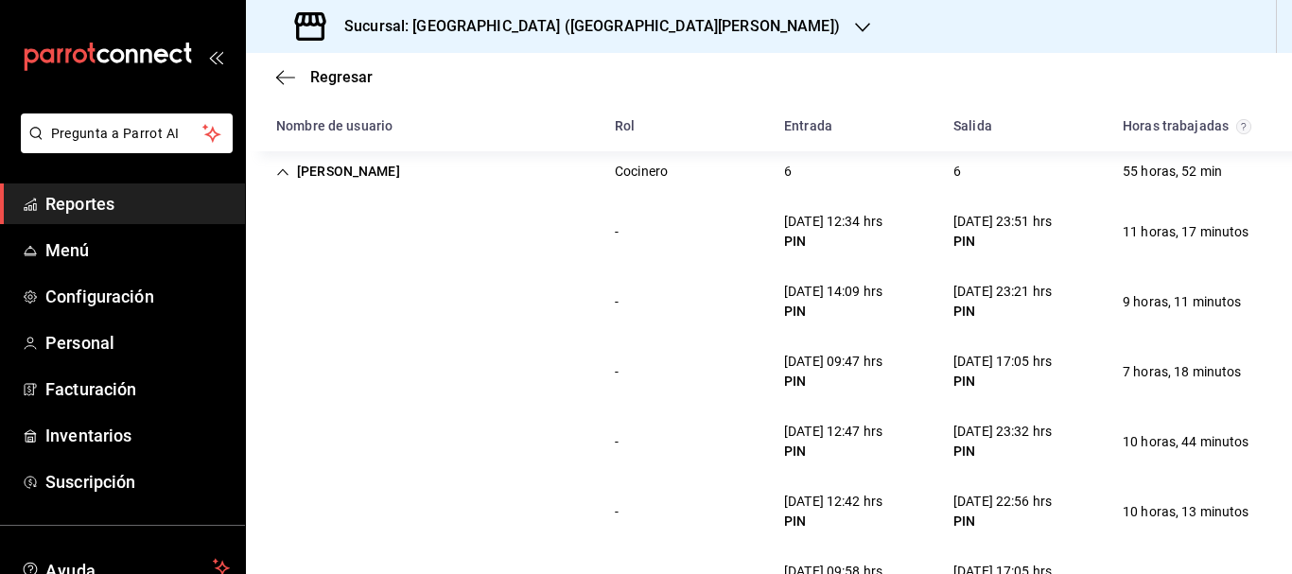
scroll to position [533, 0]
